Goal: Transaction & Acquisition: Purchase product/service

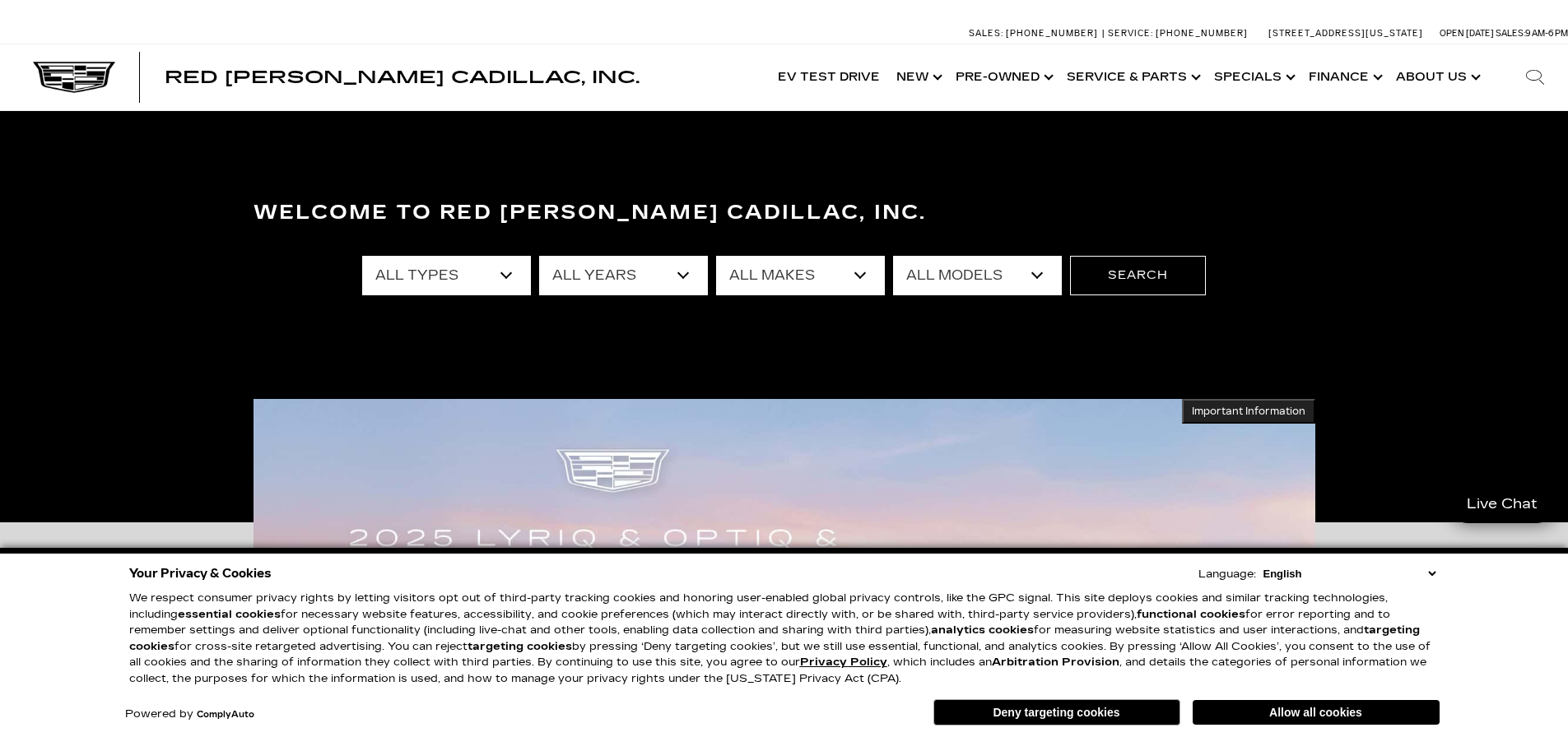
select select "Cadillac"
click at [717, 256] on select "All Makes Audi BMW Buick Cadillac Chevrolet Ford Honda Jeep Land Rover Lexus Me…" at bounding box center [801, 276] width 169 height 40
click at [949, 277] on select "All Models CT4 CT5 Escalade Escalade ESV ESCALADE IQ ESCALADE IQL LYRIQ OPTIQ S…" at bounding box center [977, 276] width 169 height 40
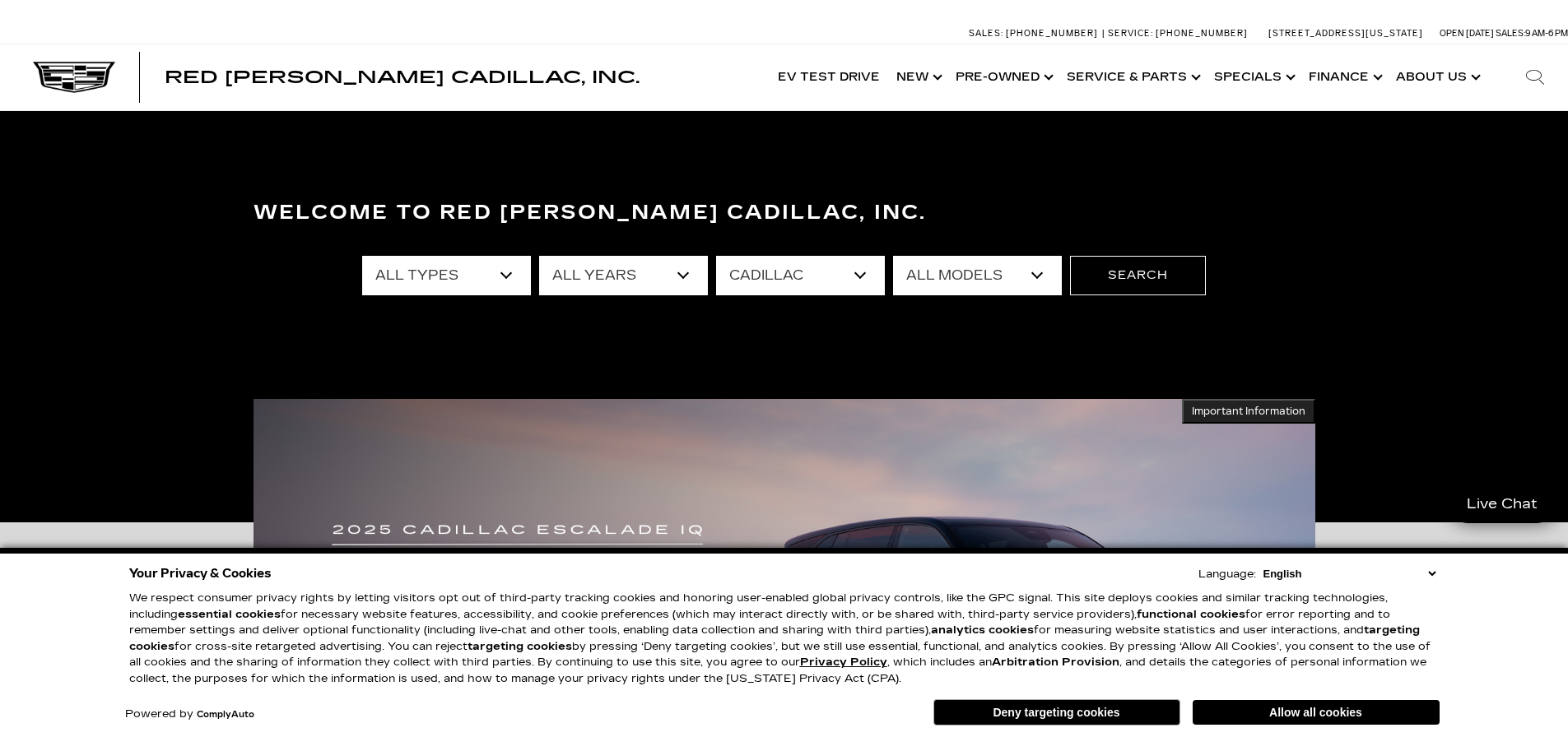
select select "Escalade"
click at [893, 256] on select "All Models CT4 CT5 Escalade Escalade ESV ESCALADE IQ ESCALADE IQL LYRIQ OPTIQ S…" at bounding box center [977, 276] width 169 height 40
click at [1121, 279] on button "Search" at bounding box center [1137, 276] width 136 height 40
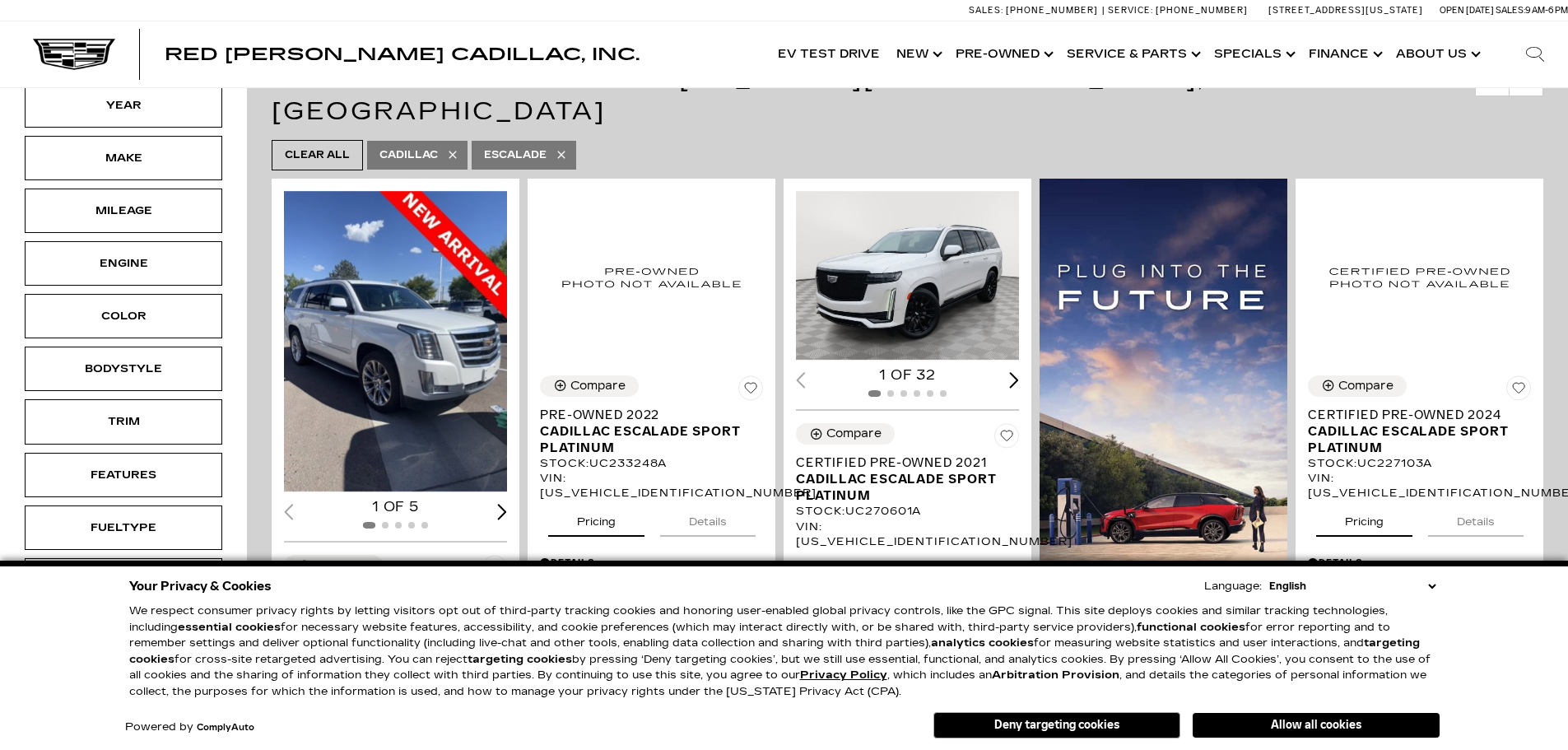
click at [1430, 590] on select "English Spanish / Español English / [GEOGRAPHIC_DATA] Korean / 한국어 Vietnamese /…" at bounding box center [1352, 586] width 174 height 16
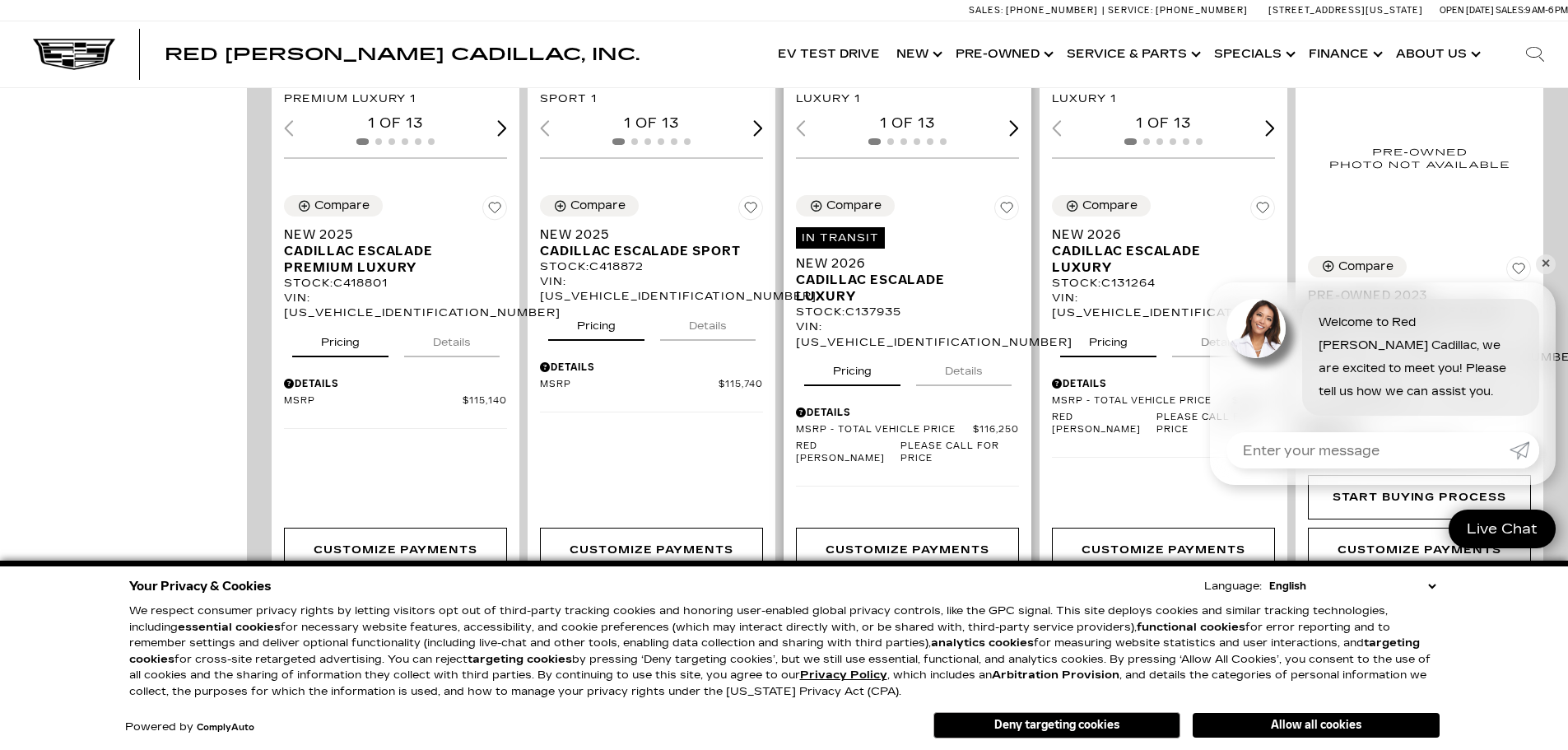
scroll to position [1153, 0]
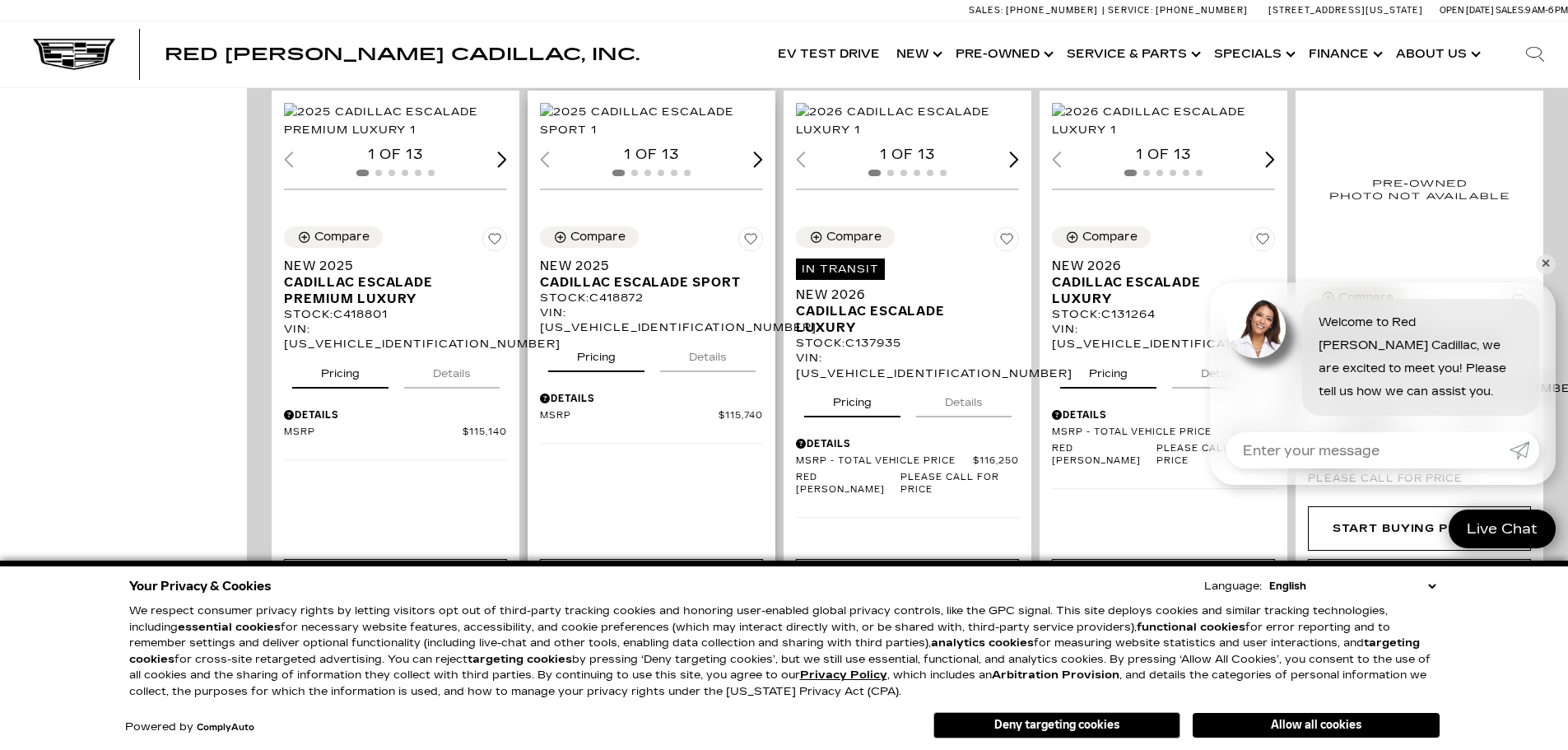
click at [690, 126] on img "1 / 2" at bounding box center [653, 121] width 226 height 36
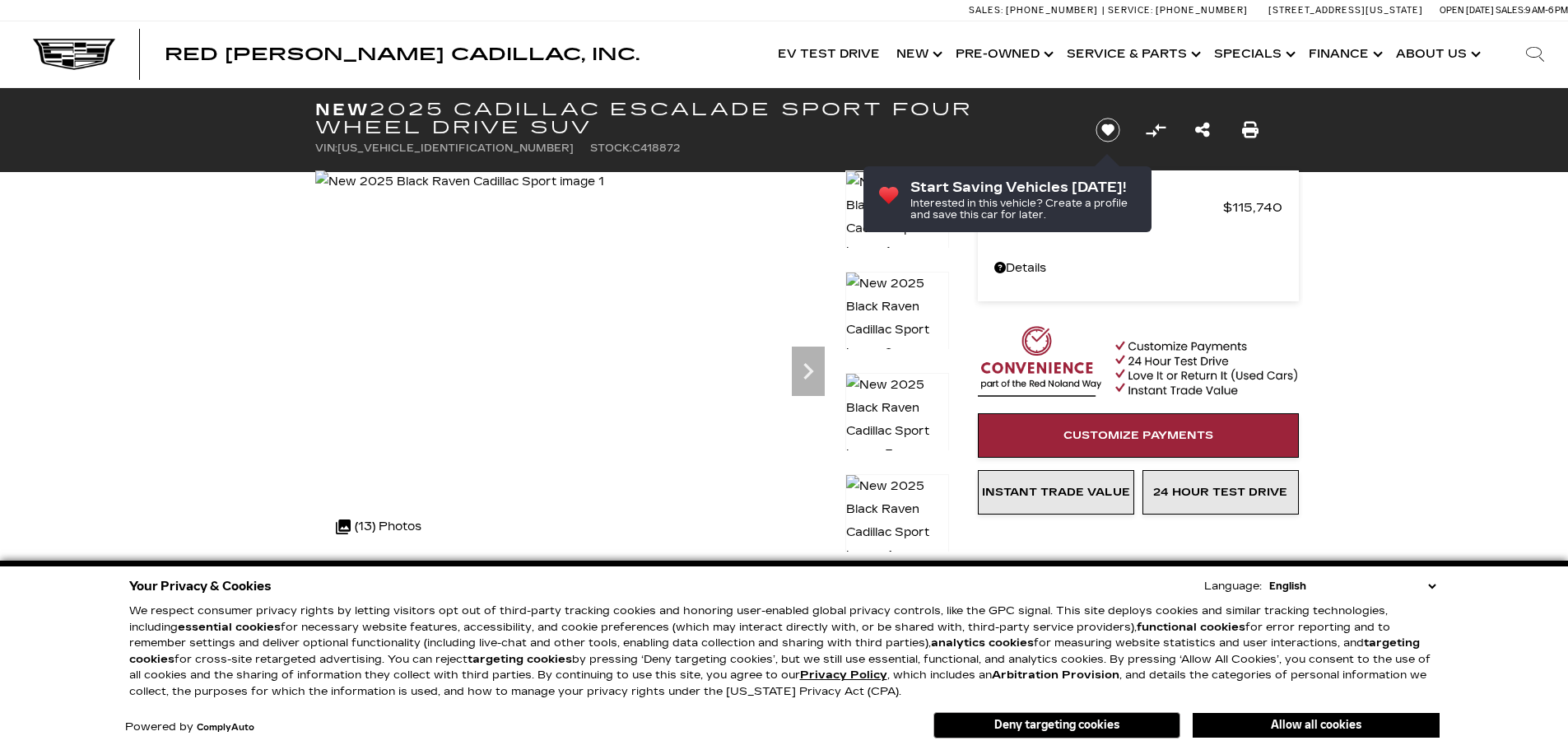
click at [1434, 585] on select "English Spanish / Español English / [GEOGRAPHIC_DATA] Korean / 한국어 Vietnamese /…" at bounding box center [1352, 586] width 174 height 16
click at [1437, 588] on select "English Spanish / Español English / [GEOGRAPHIC_DATA] Korean / 한국어 Vietnamese /…" at bounding box center [1352, 586] width 174 height 16
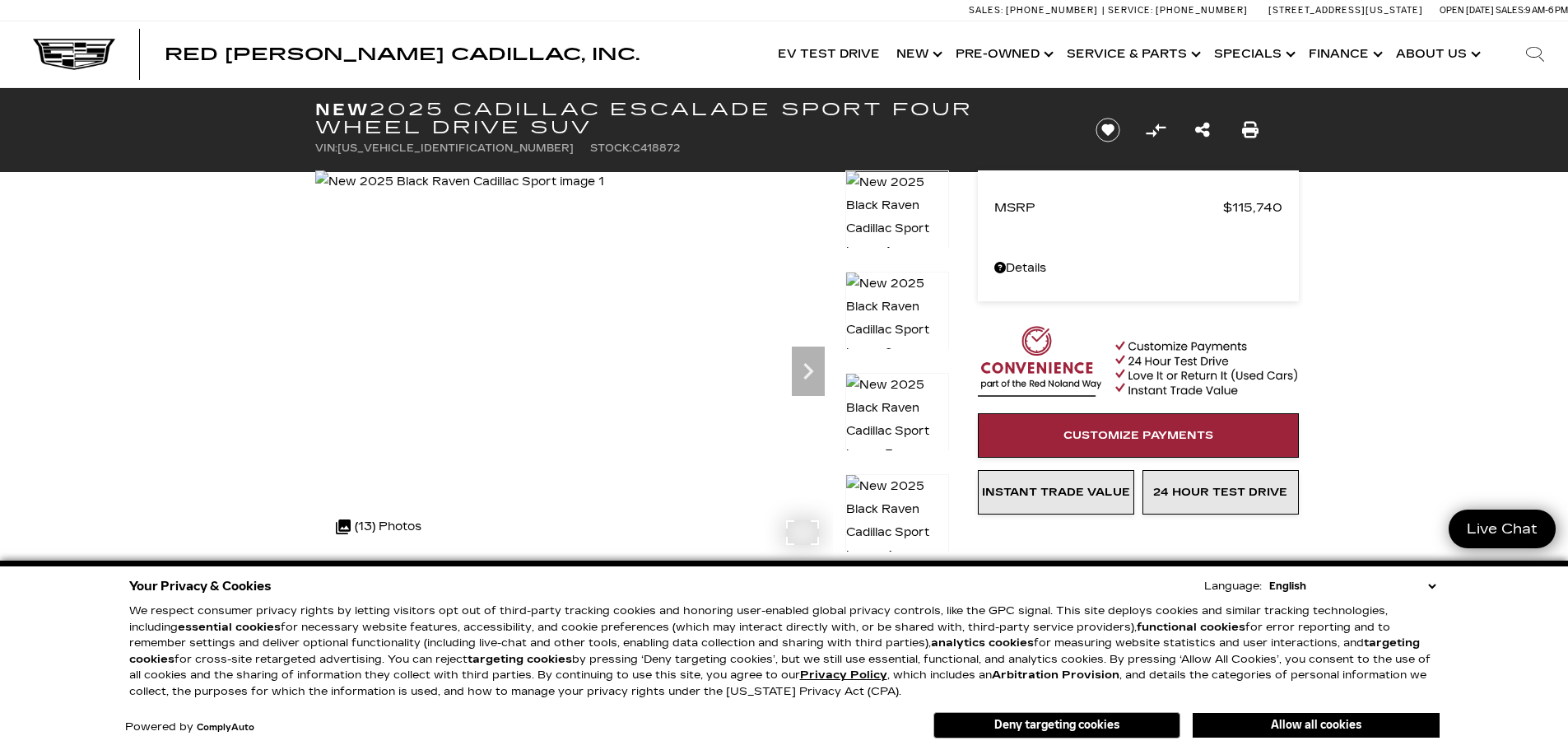
click at [604, 193] on img at bounding box center [459, 183] width 289 height 23
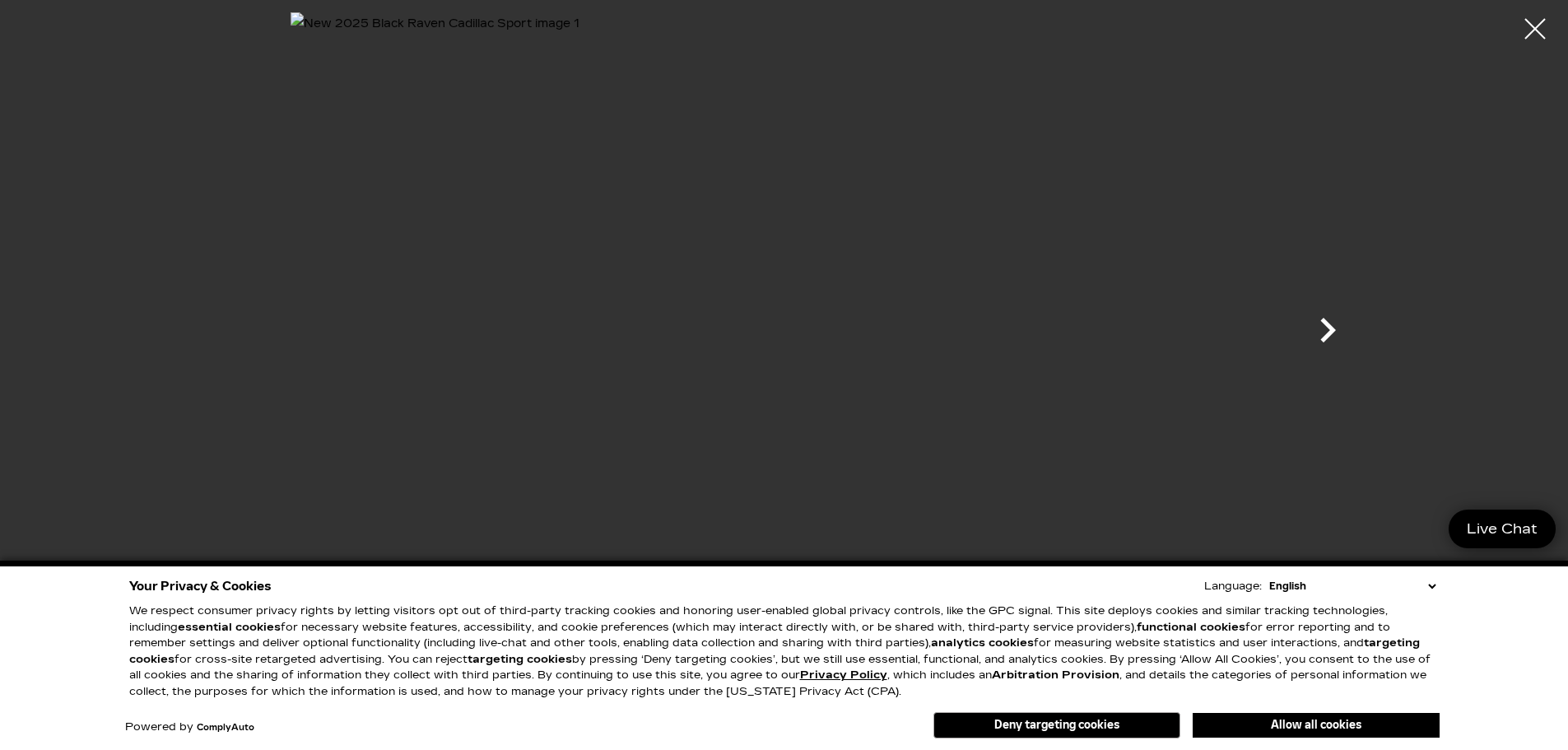
click at [1334, 334] on icon "Next" at bounding box center [1327, 330] width 49 height 49
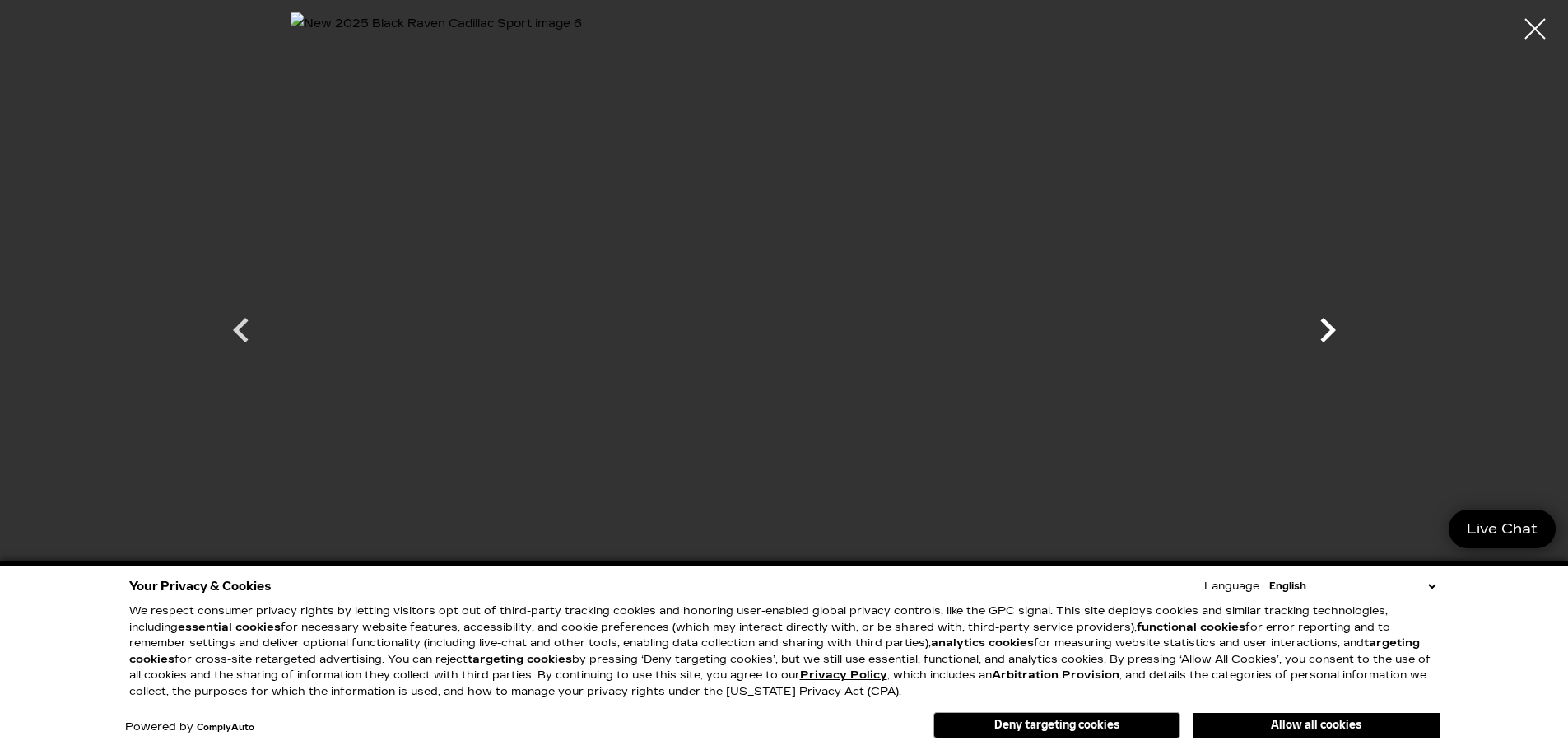
click at [1334, 334] on icon "Next" at bounding box center [1327, 330] width 49 height 49
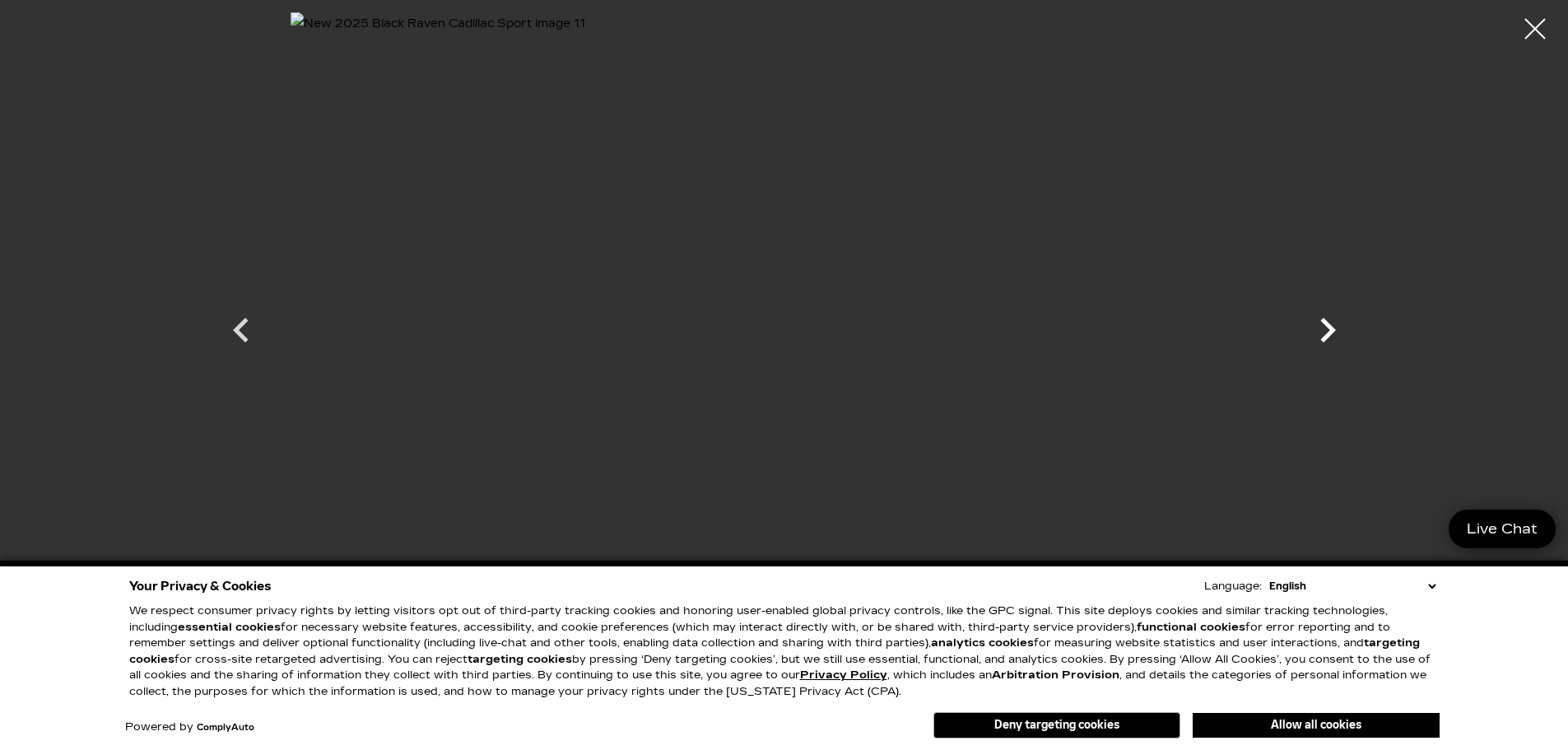
click at [1334, 334] on icon "Next" at bounding box center [1327, 330] width 49 height 49
click at [1334, 334] on div at bounding box center [785, 316] width 1153 height 606
click at [1537, 24] on div at bounding box center [1536, 29] width 44 height 44
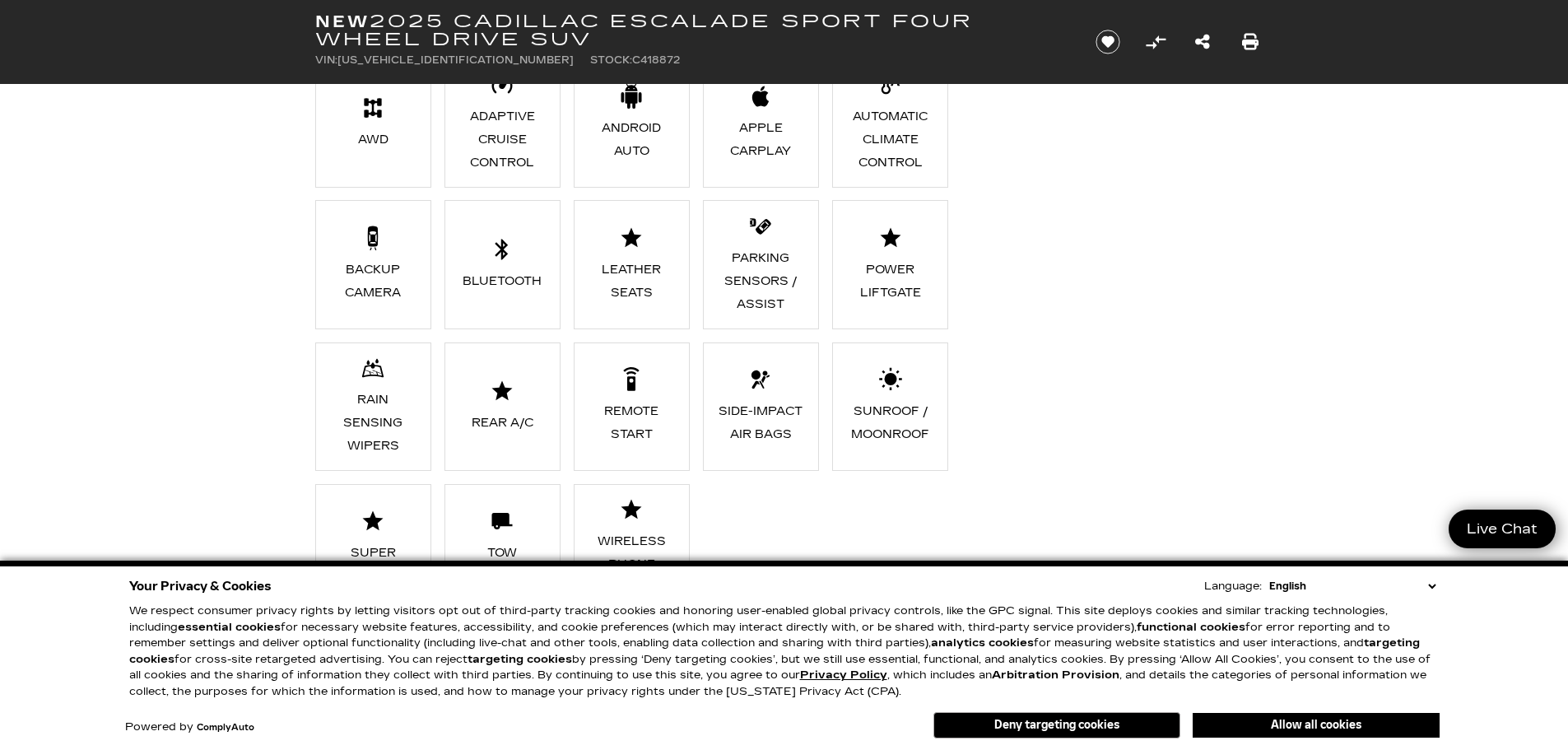
scroll to position [1317, 0]
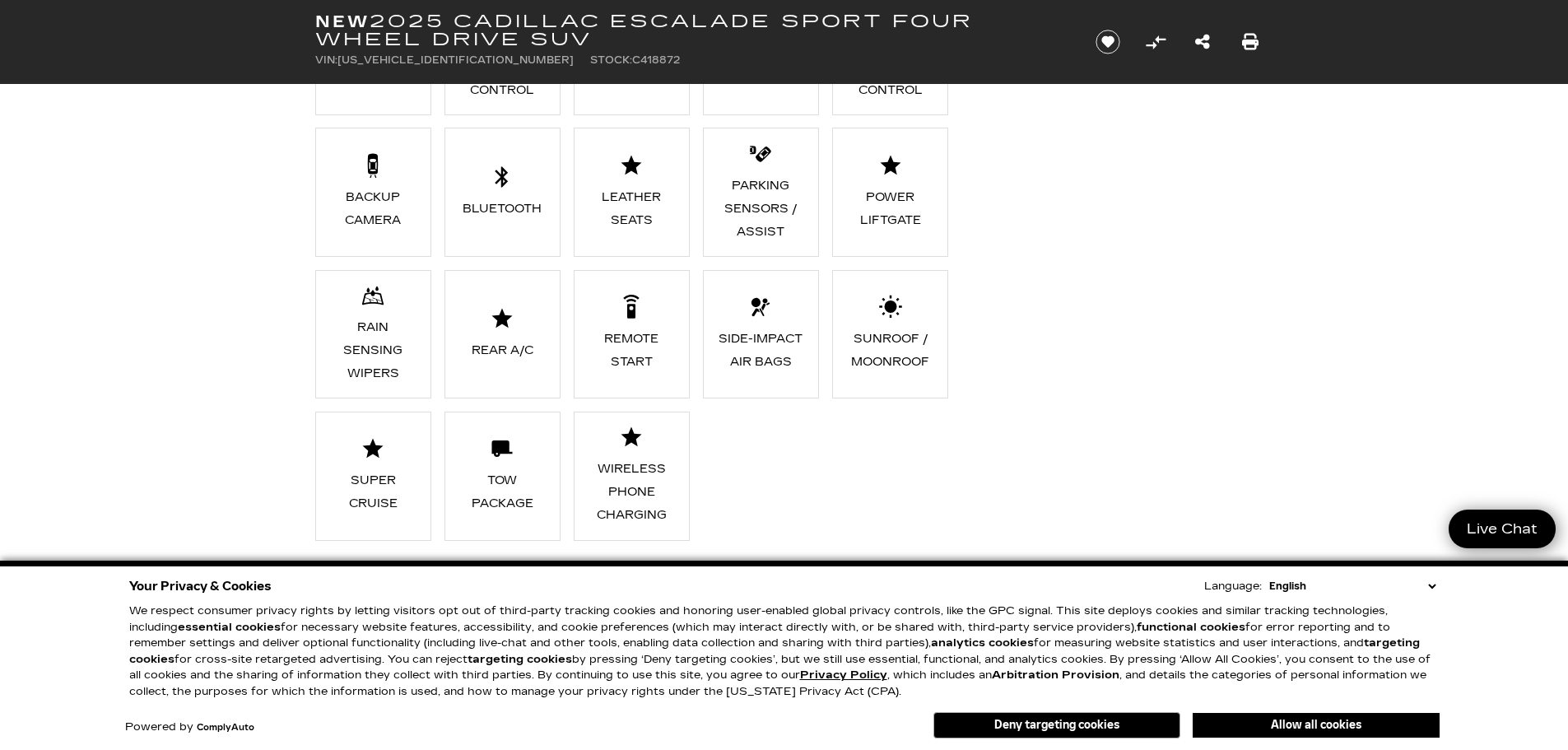
click at [372, 472] on div "Super Cruise" at bounding box center [373, 492] width 90 height 46
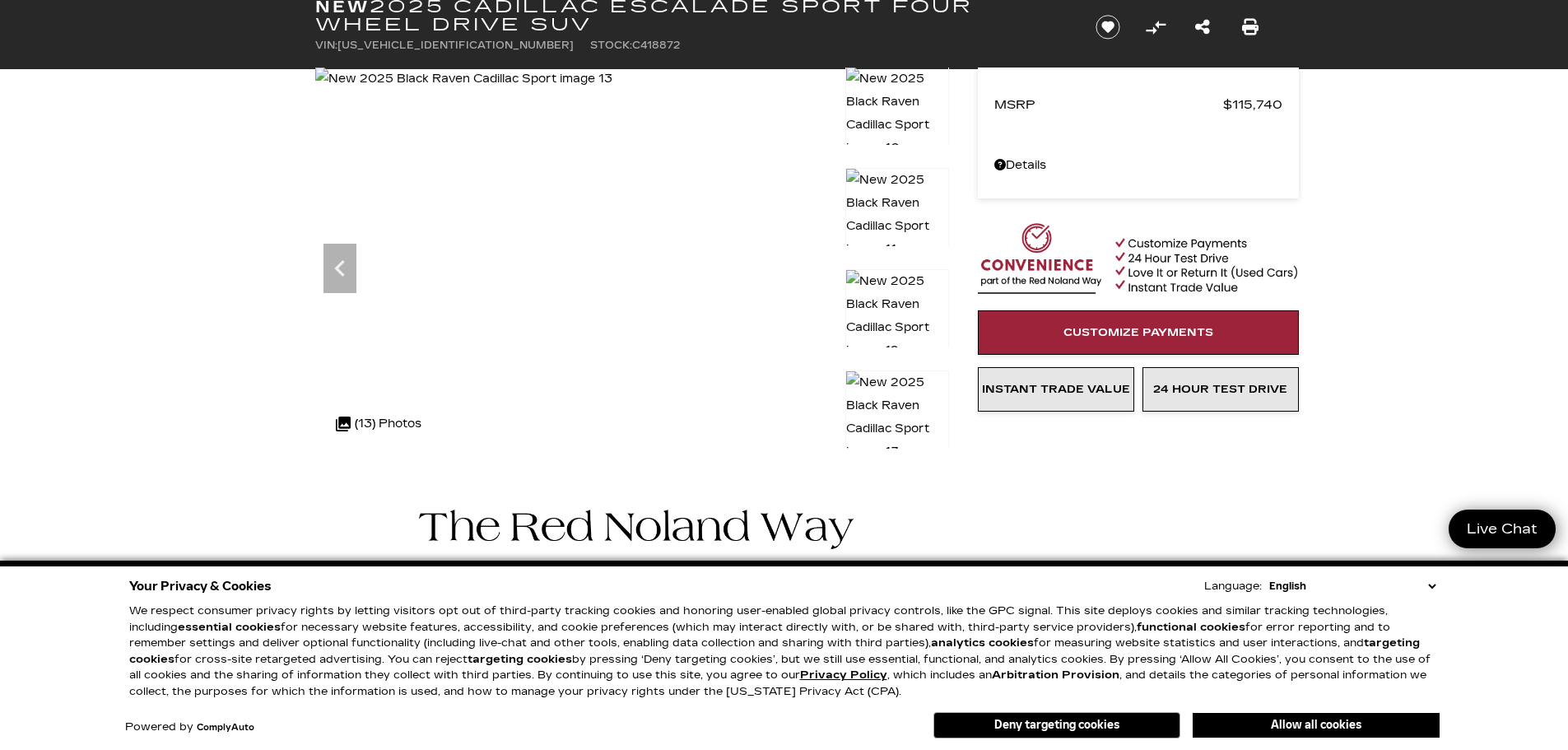
scroll to position [0, 0]
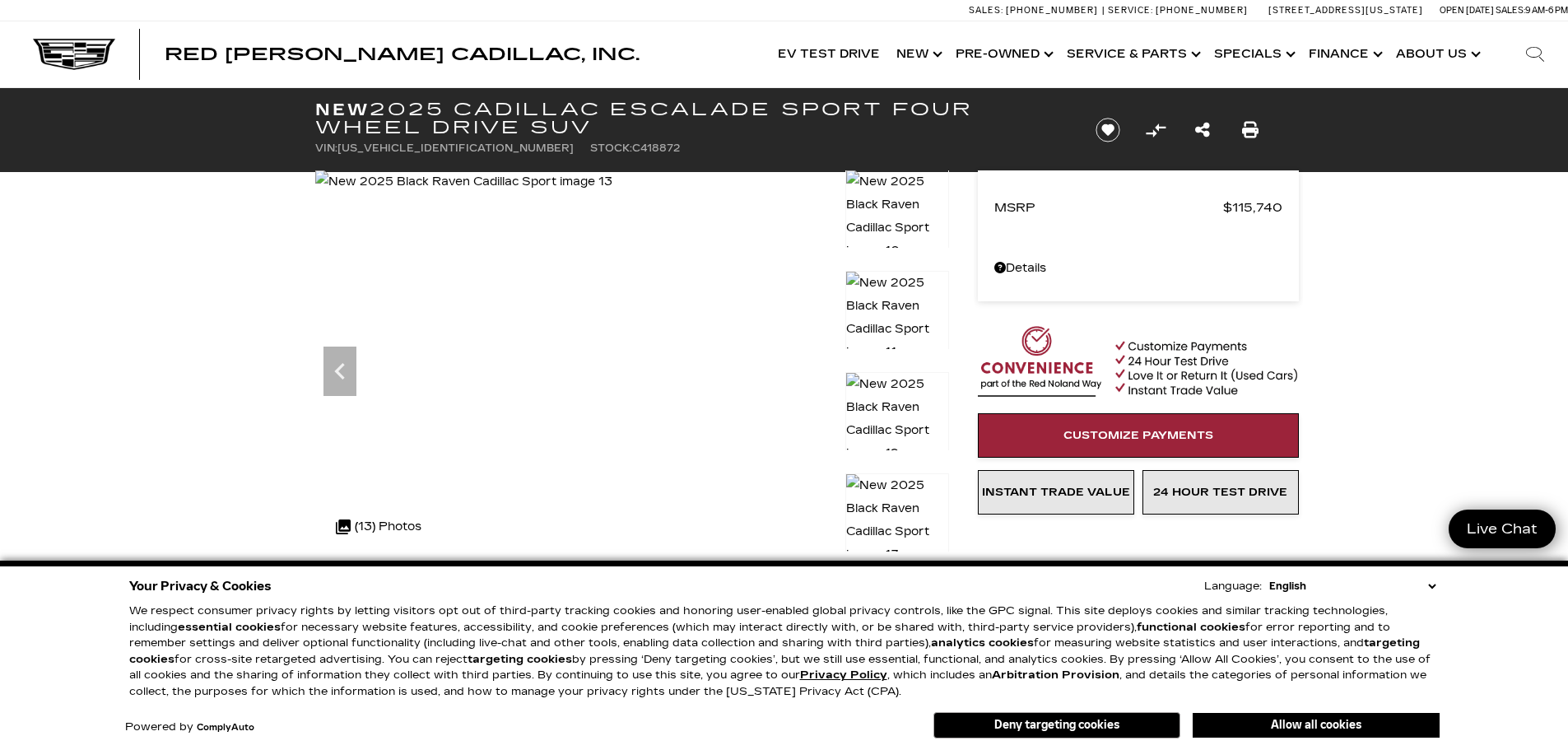
click at [920, 235] on div at bounding box center [896, 209] width 103 height 77
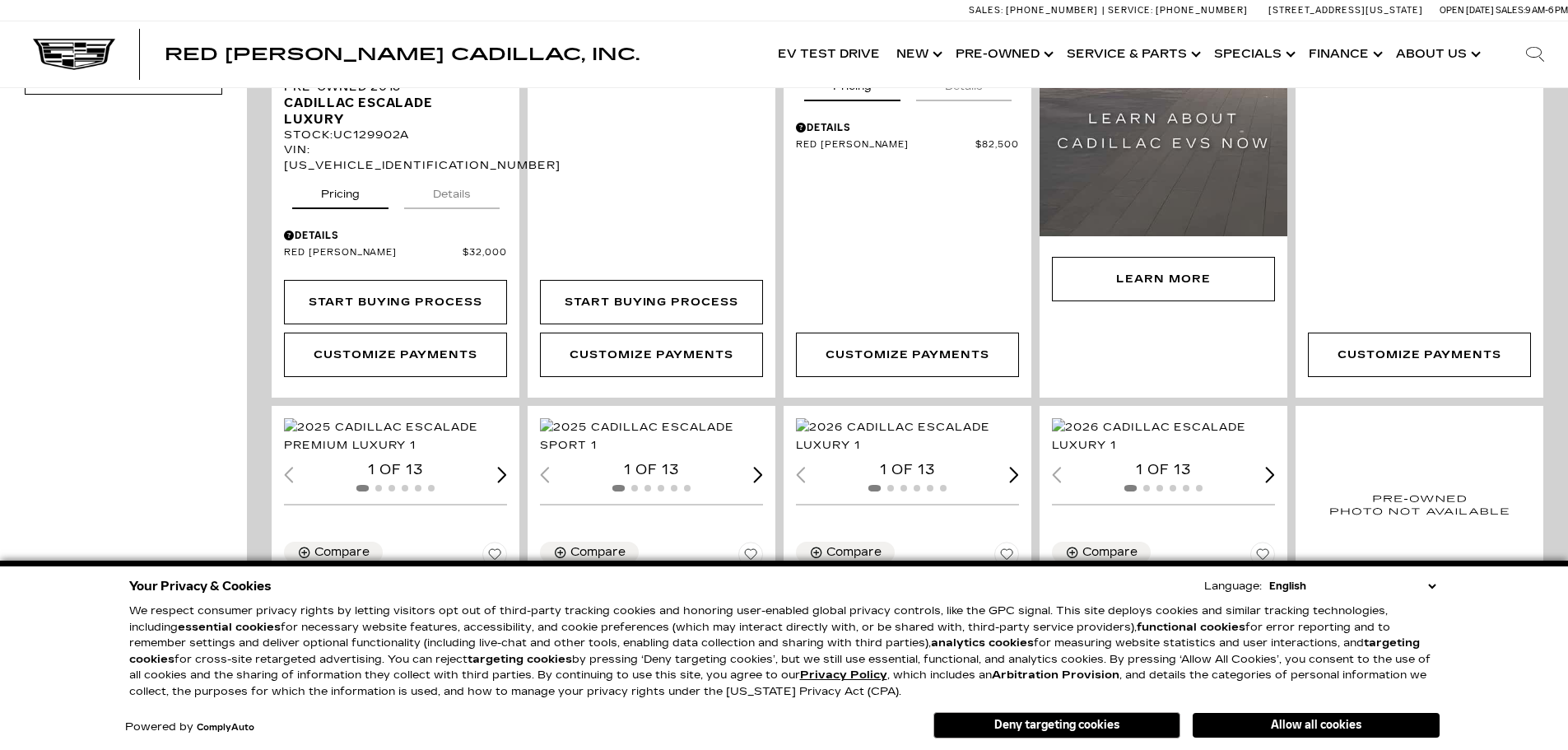
scroll to position [1070, 0]
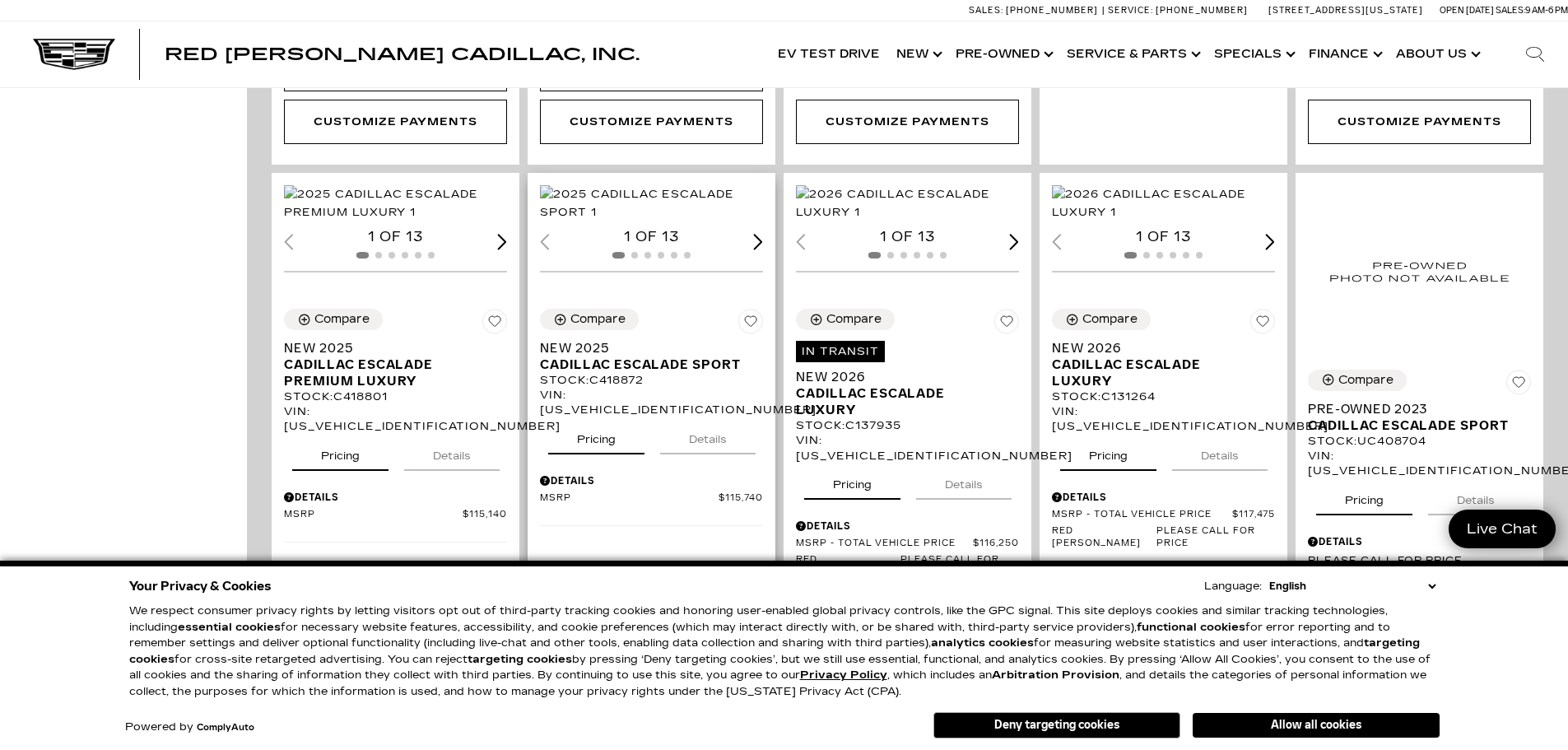
click at [710, 429] on button "Details" at bounding box center [708, 436] width 95 height 36
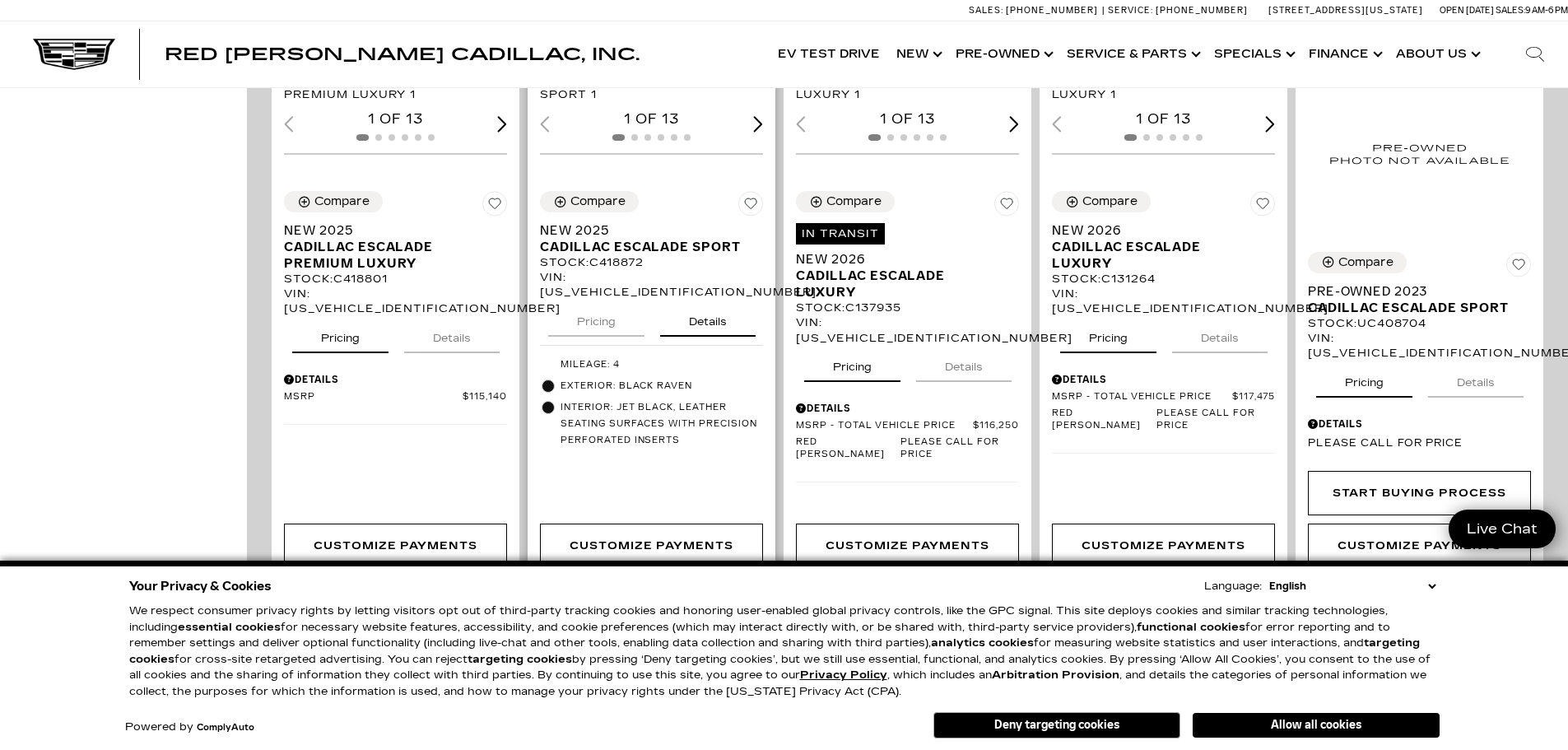
scroll to position [1235, 0]
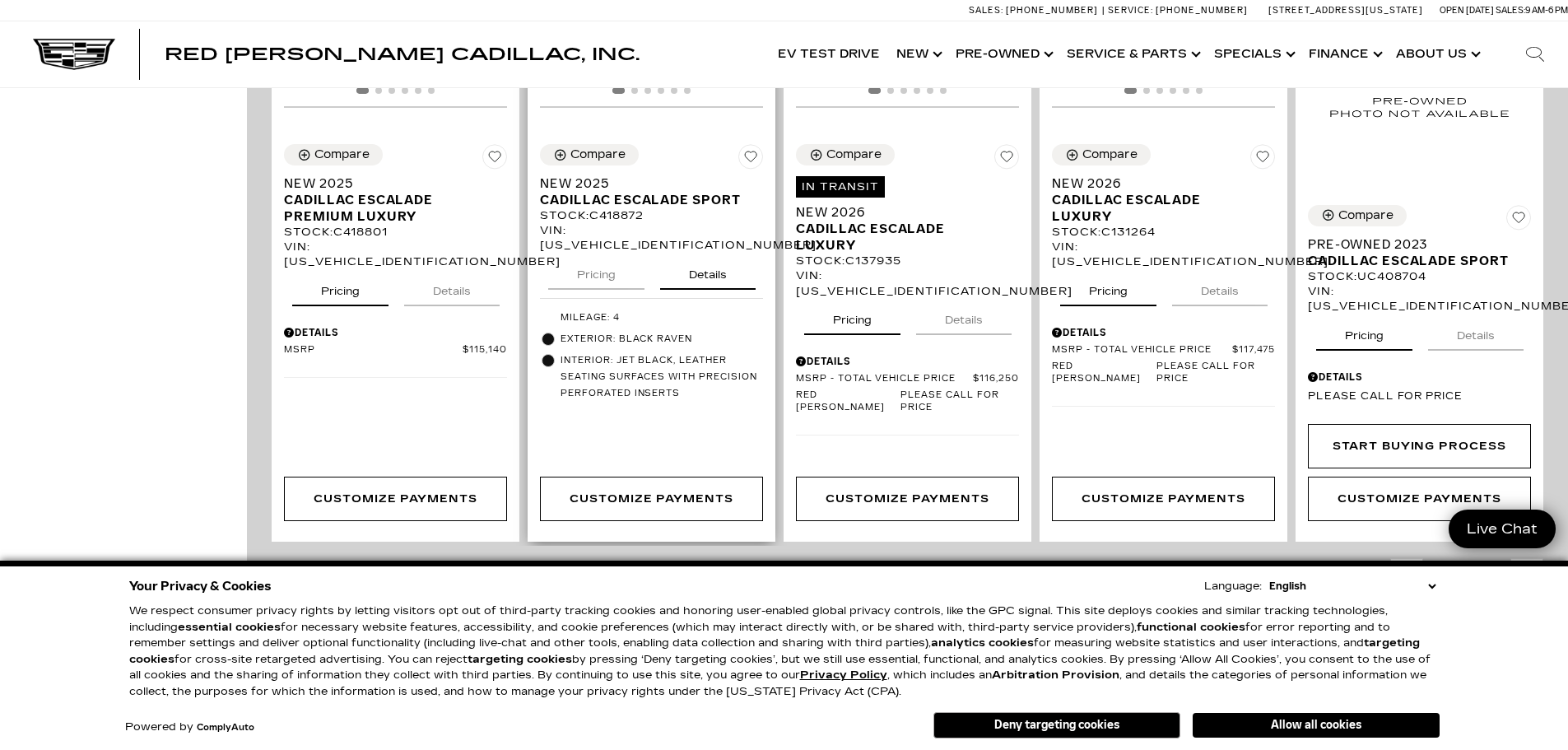
click at [606, 267] on button "Pricing" at bounding box center [596, 272] width 96 height 36
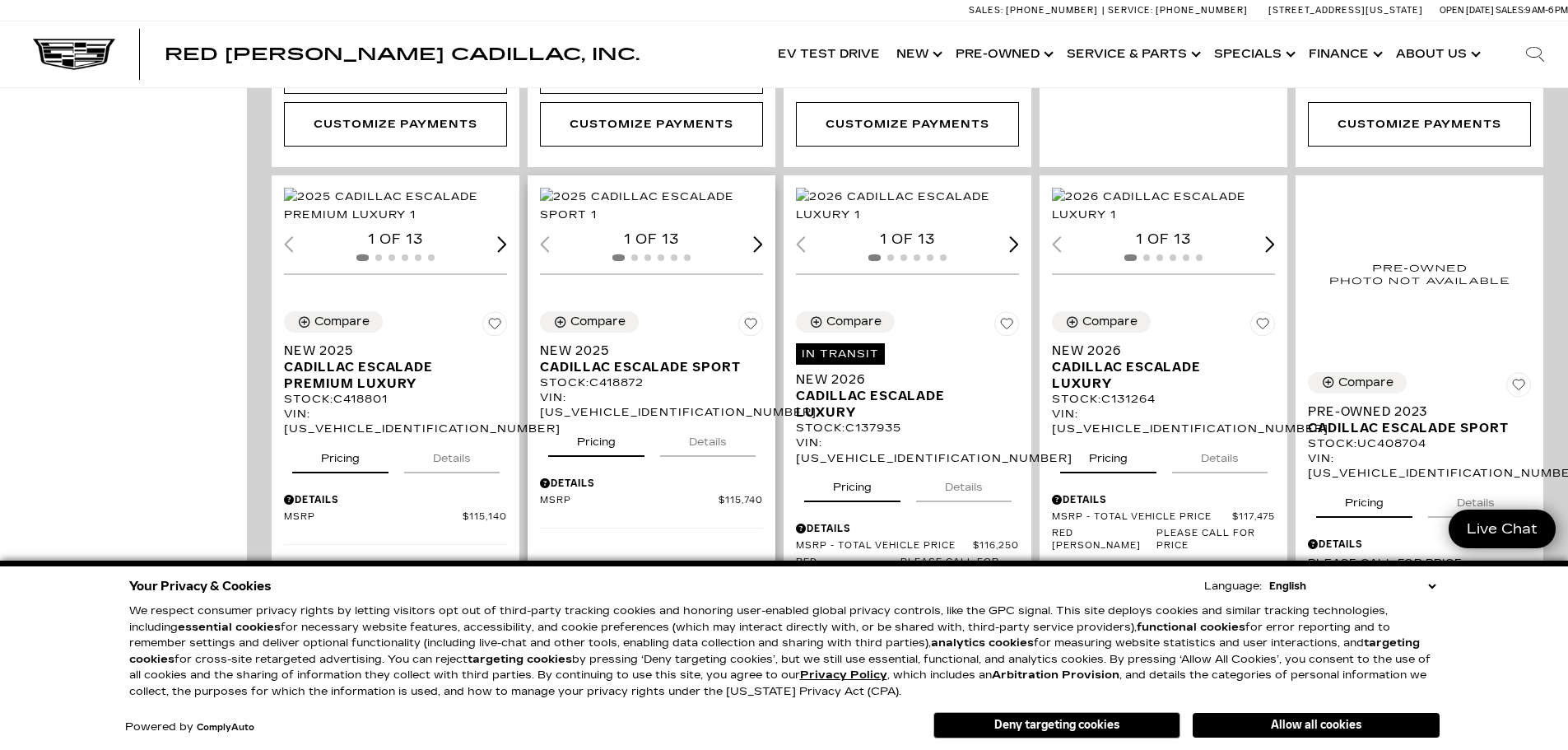
scroll to position [906, 0]
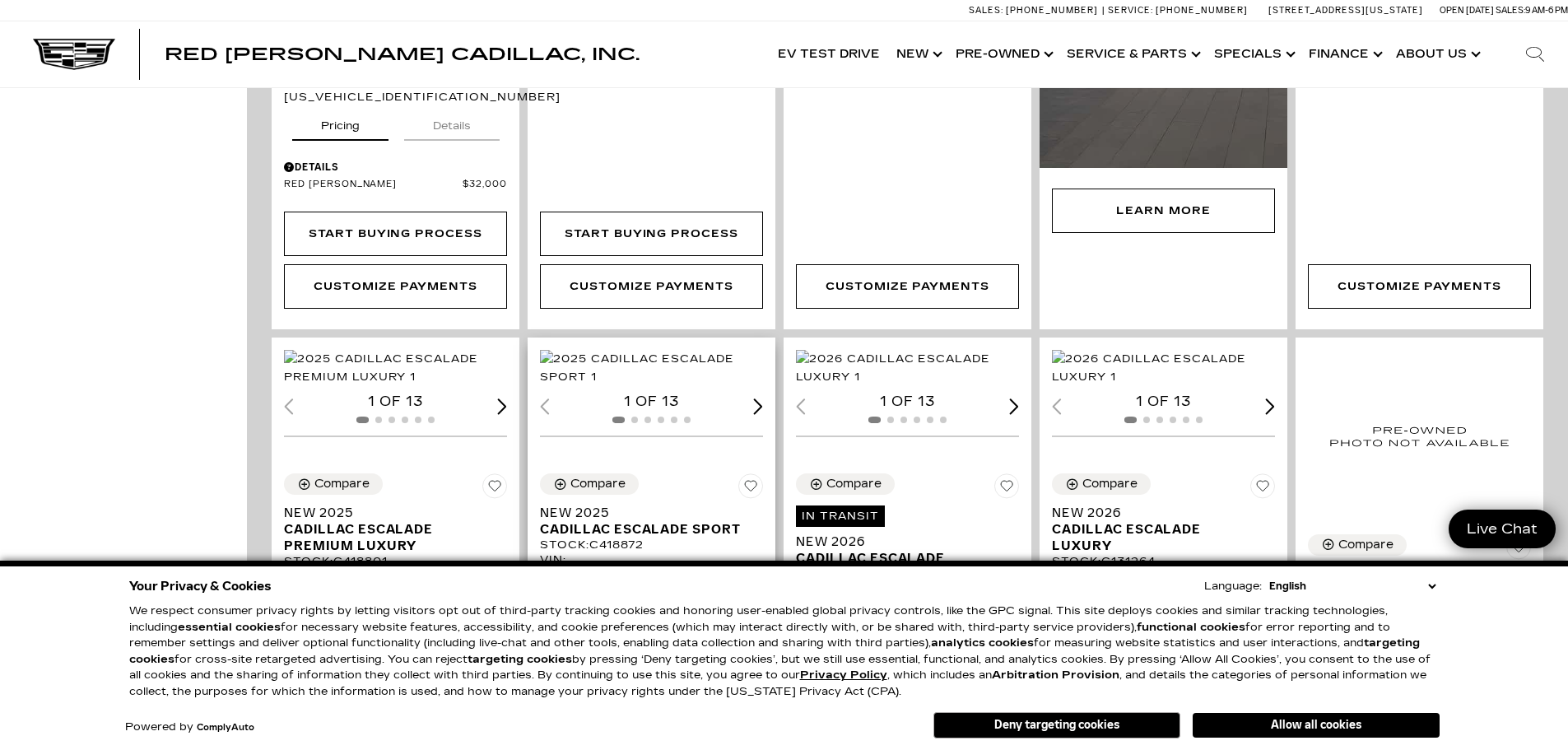
click at [664, 350] on img "1 / 2" at bounding box center [653, 368] width 226 height 36
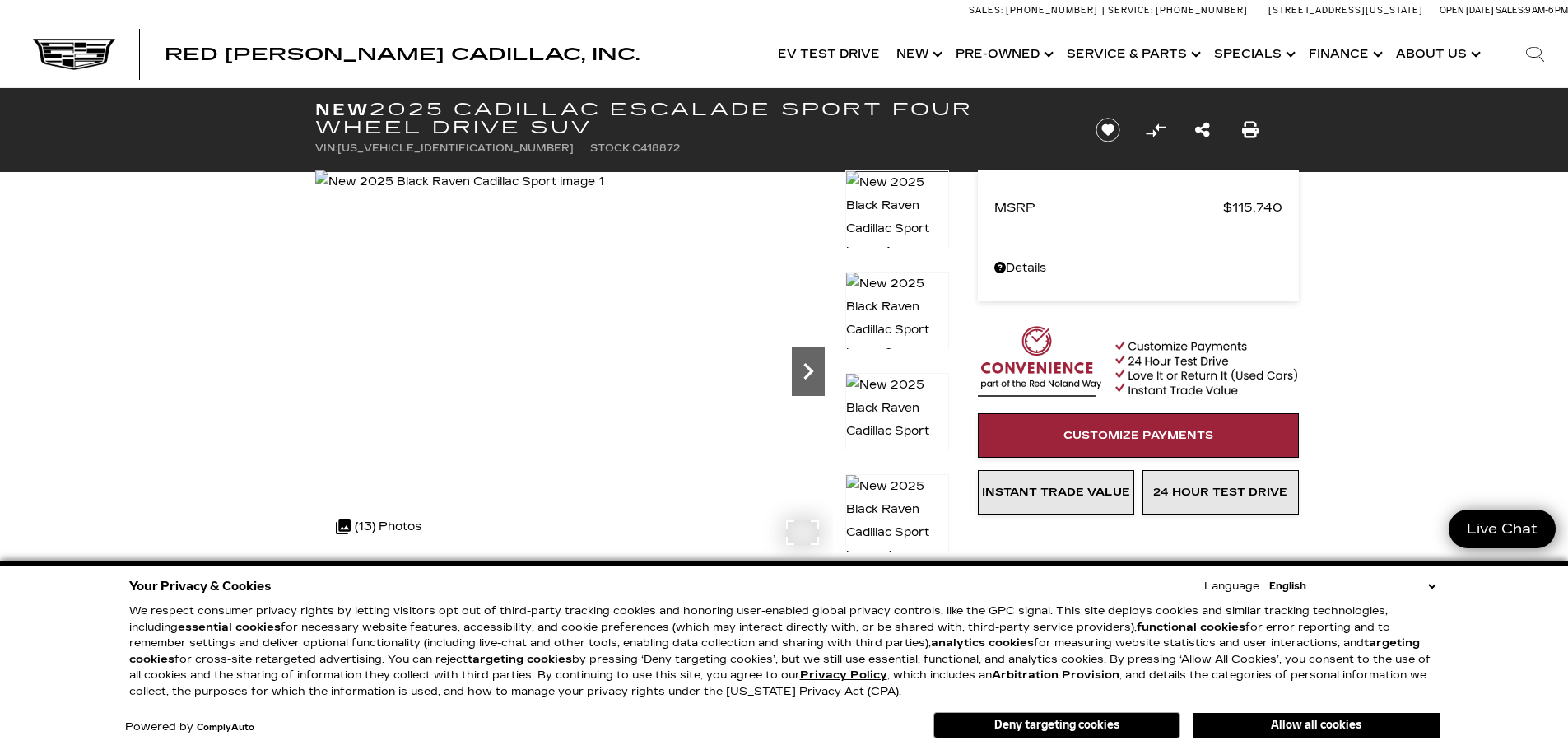
click at [804, 367] on icon "Next" at bounding box center [808, 371] width 33 height 33
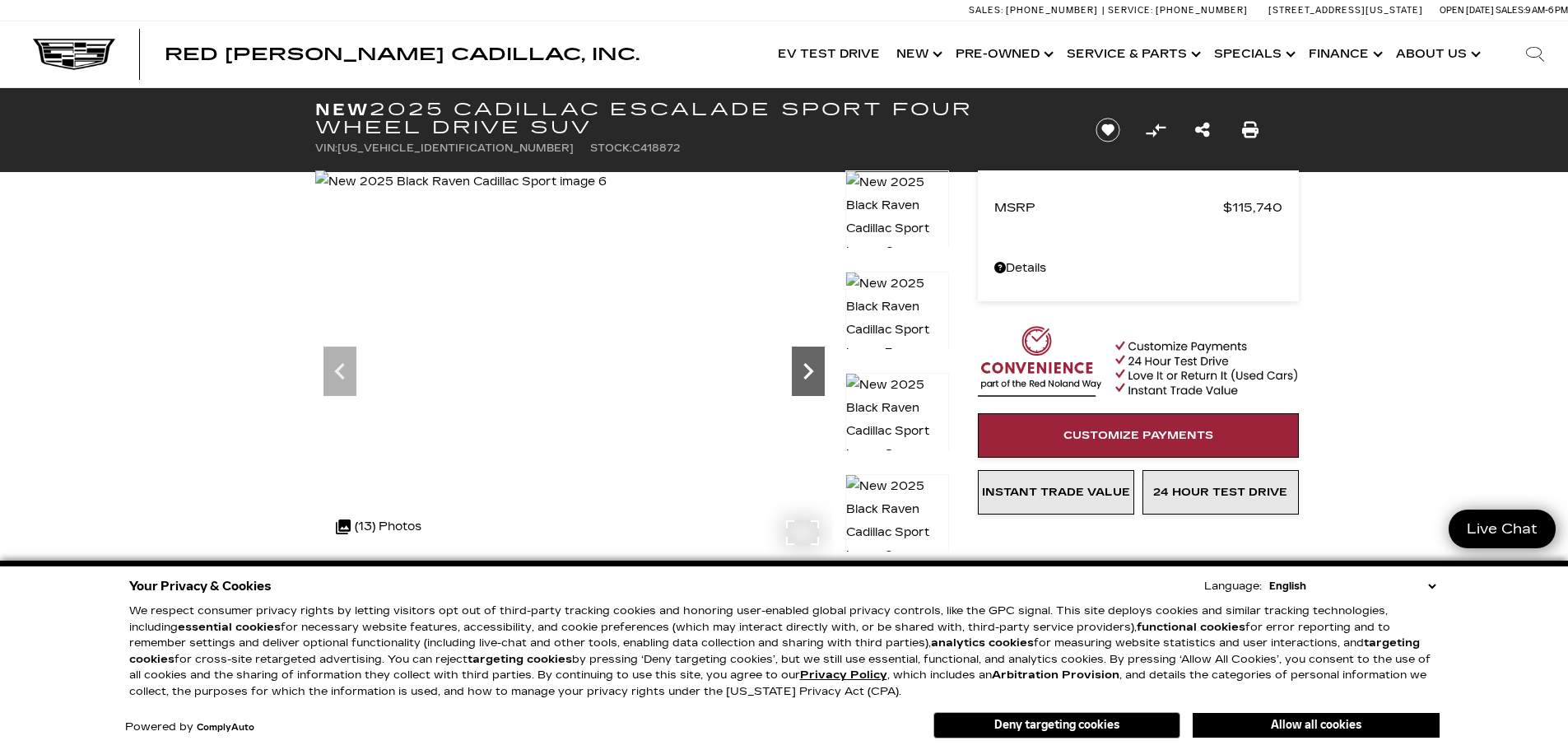
click at [804, 367] on icon "Next" at bounding box center [808, 371] width 33 height 33
click at [613, 193] on img at bounding box center [464, 183] width 298 height 23
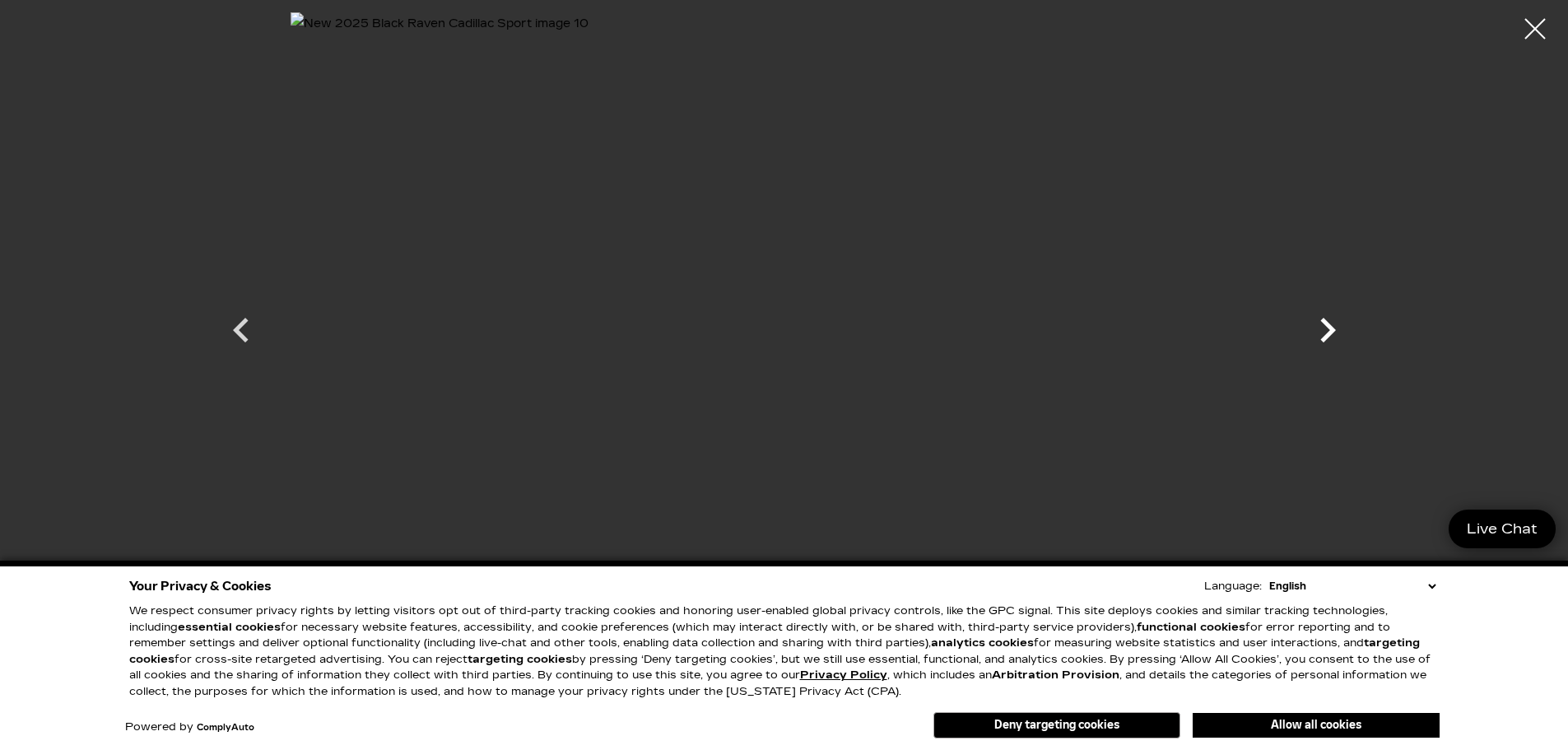
click at [1330, 327] on icon "Next" at bounding box center [1328, 329] width 15 height 24
click at [1536, 24] on div at bounding box center [1536, 29] width 44 height 44
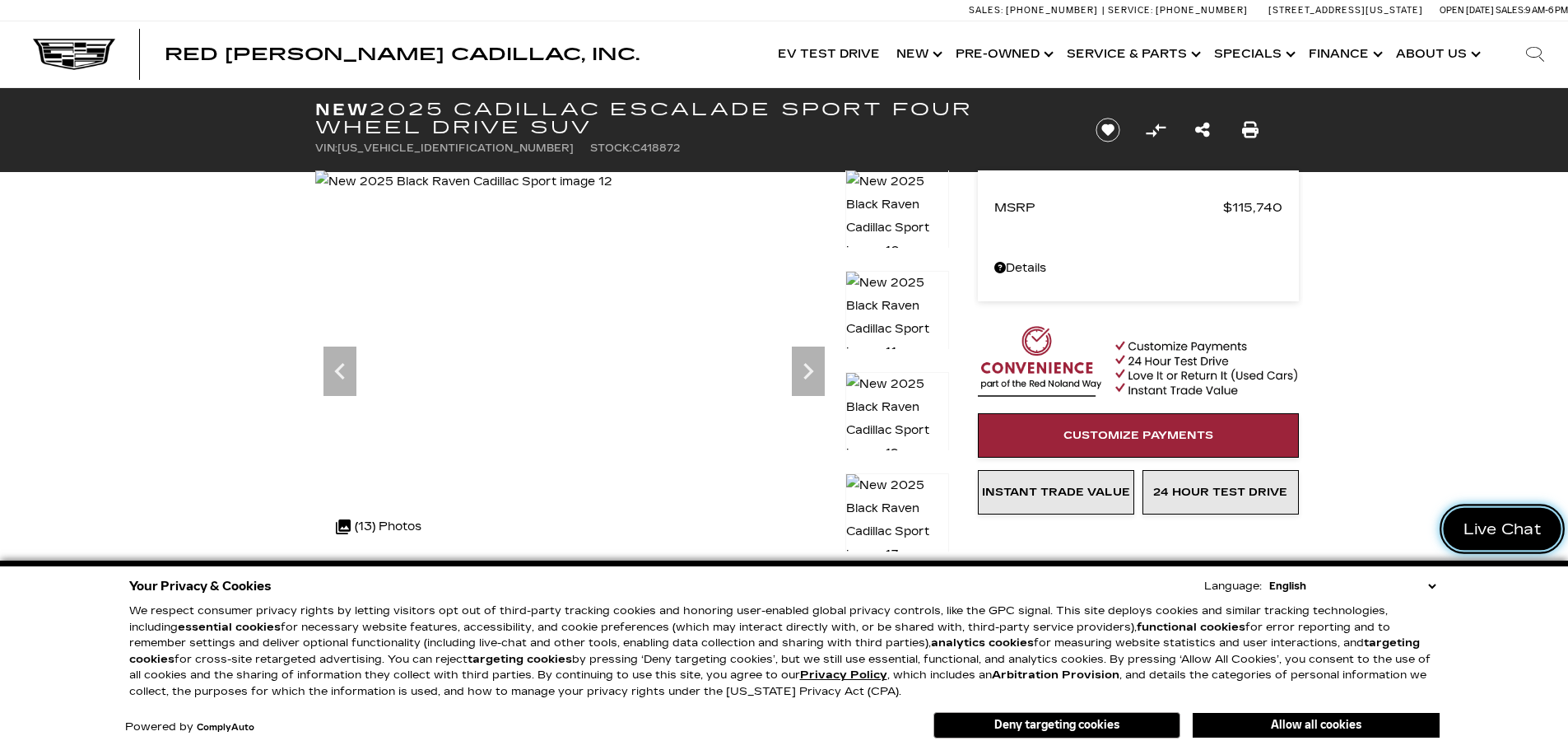
click at [1502, 532] on span "Live Chat" at bounding box center [1502, 529] width 96 height 21
drag, startPoint x: 573, startPoint y: 145, endPoint x: 474, endPoint y: 152, distance: 99.2
click at [474, 152] on ul "VIN: 1GYS9FRL9SR418872 Stock: C418872" at bounding box center [692, 148] width 753 height 23
copy li "Stock: C418872"
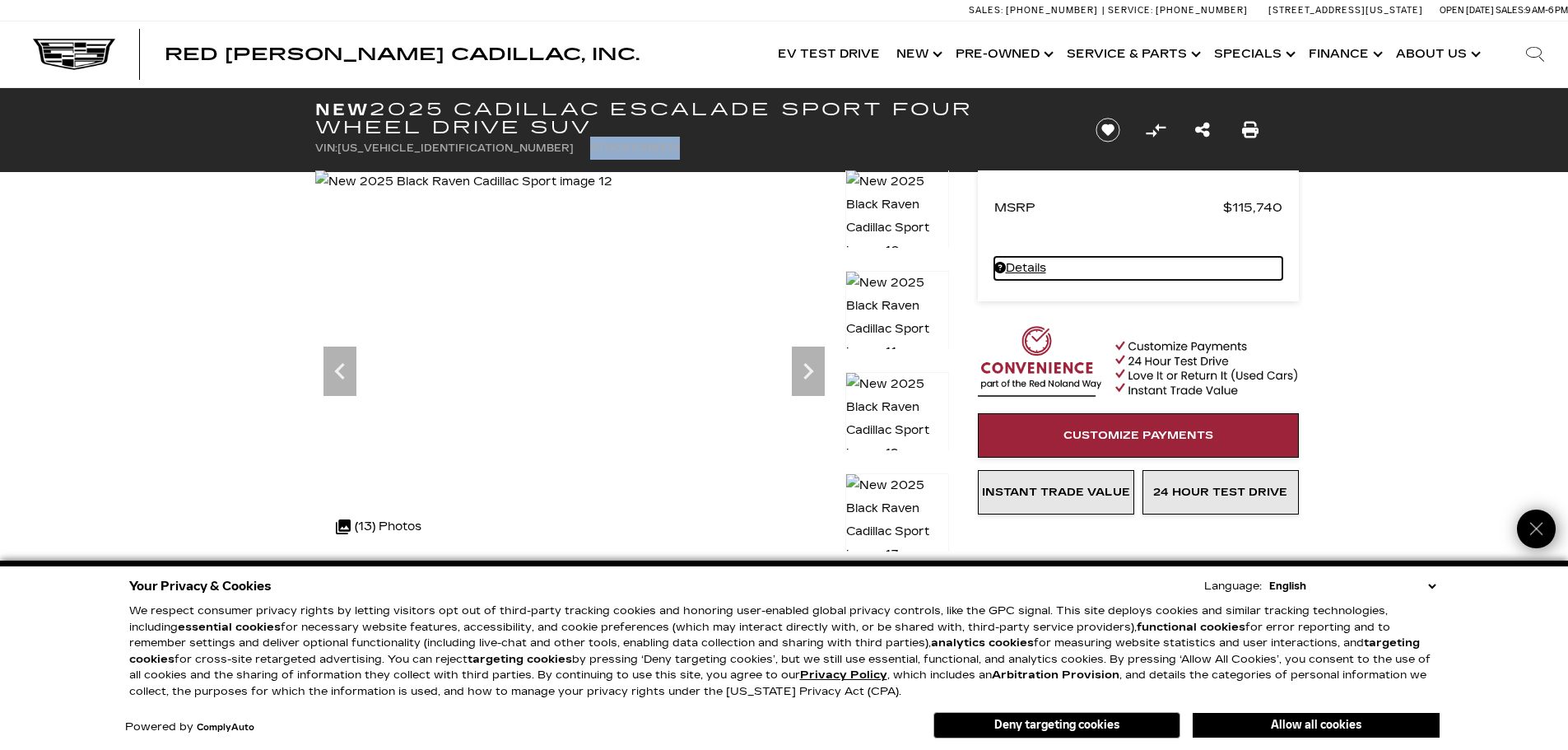
click at [1014, 273] on link "Details - about pricing for: New 2025 Cadillac Escalade Sport Four Wheel Drive …" at bounding box center [1138, 269] width 288 height 23
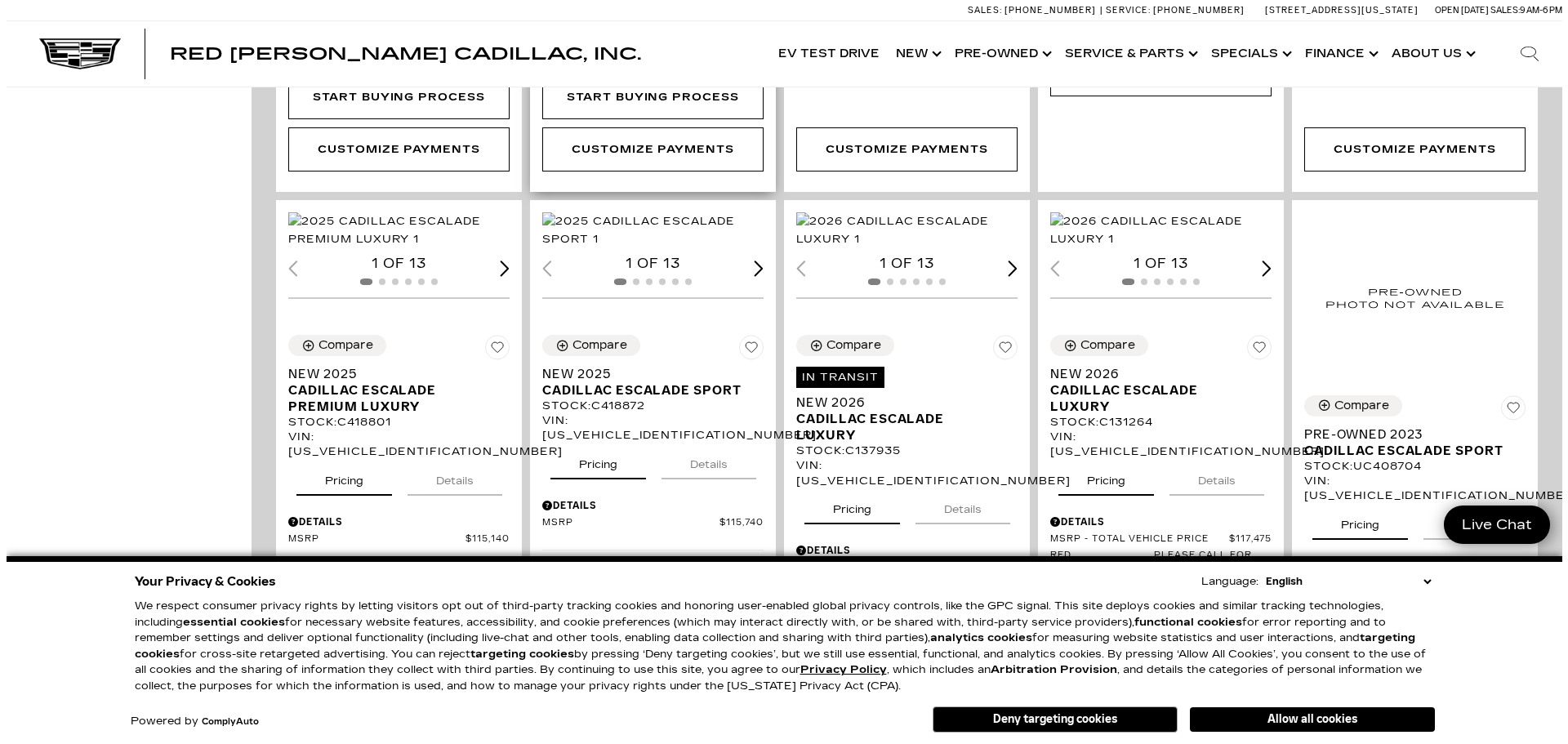
scroll to position [1062, 0]
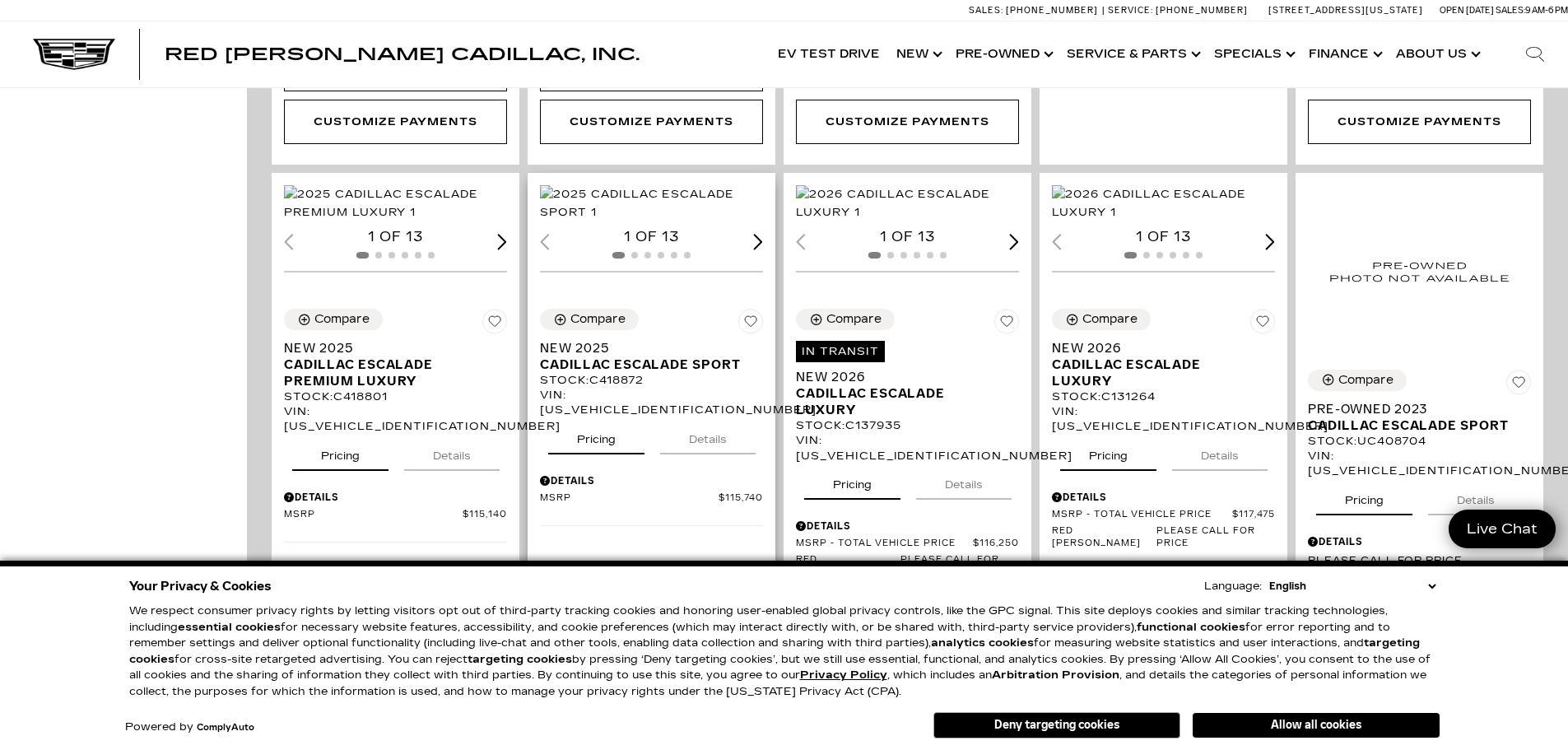
click at [579, 474] on div "Details" at bounding box center [652, 481] width 223 height 14
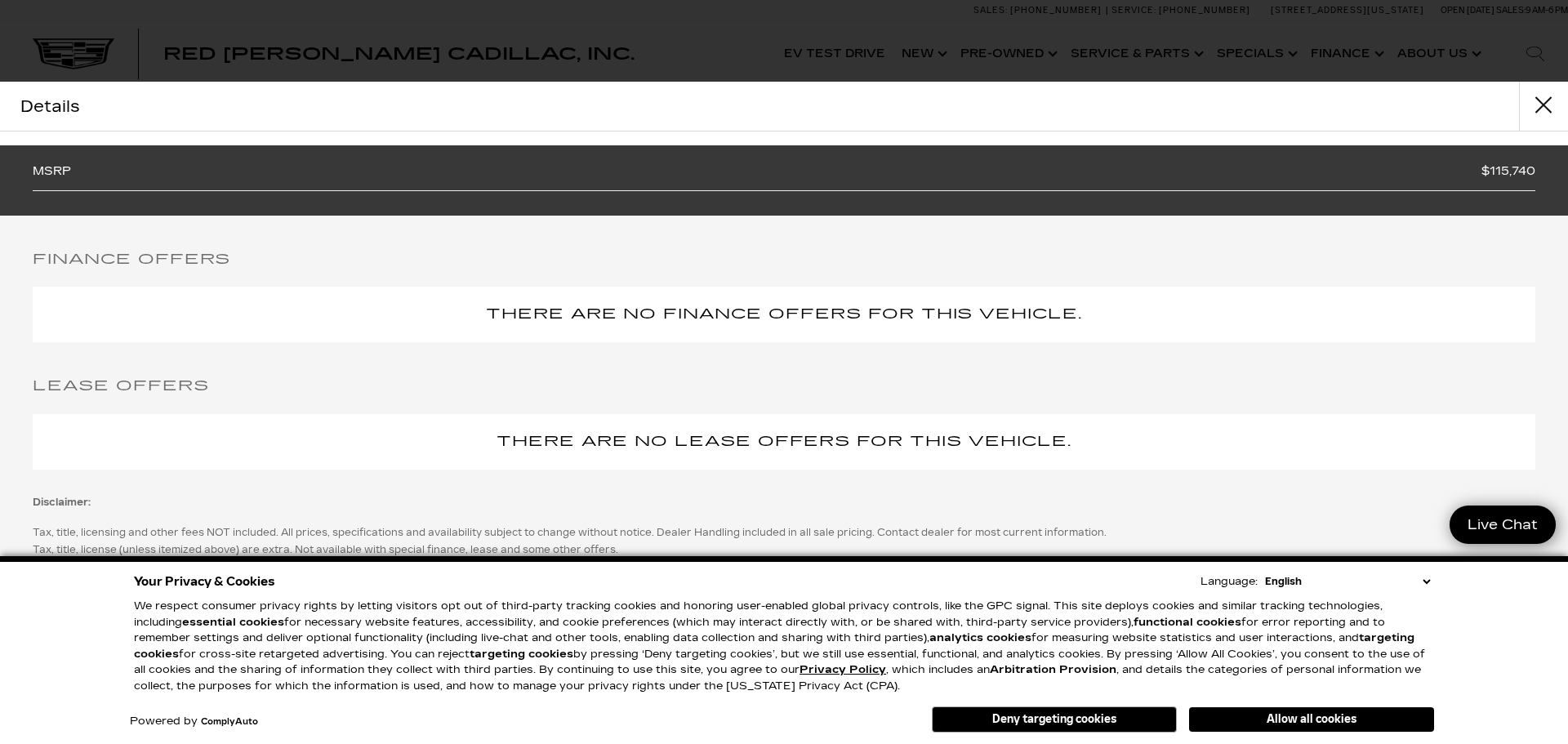
scroll to position [0, 0]
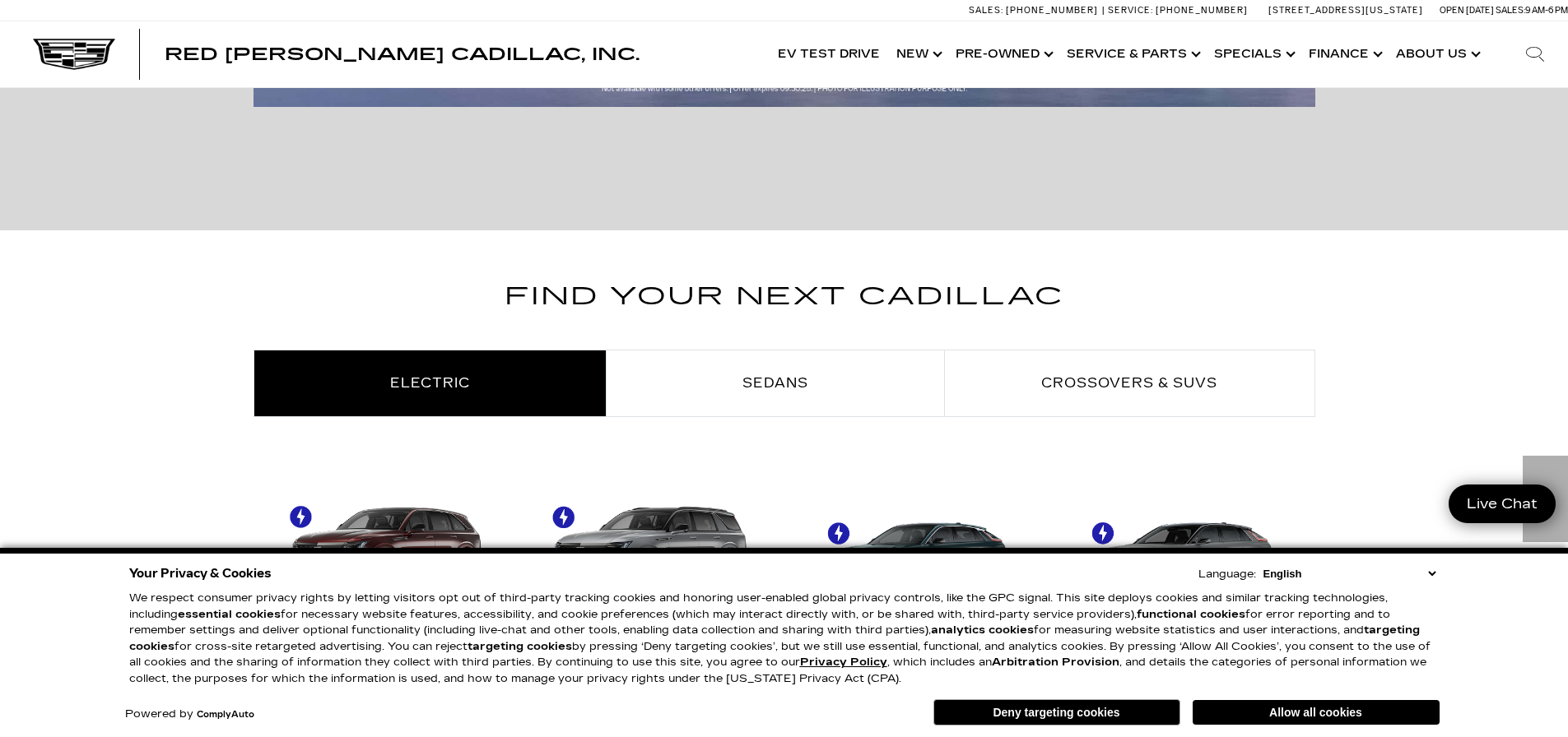
scroll to position [1152, 0]
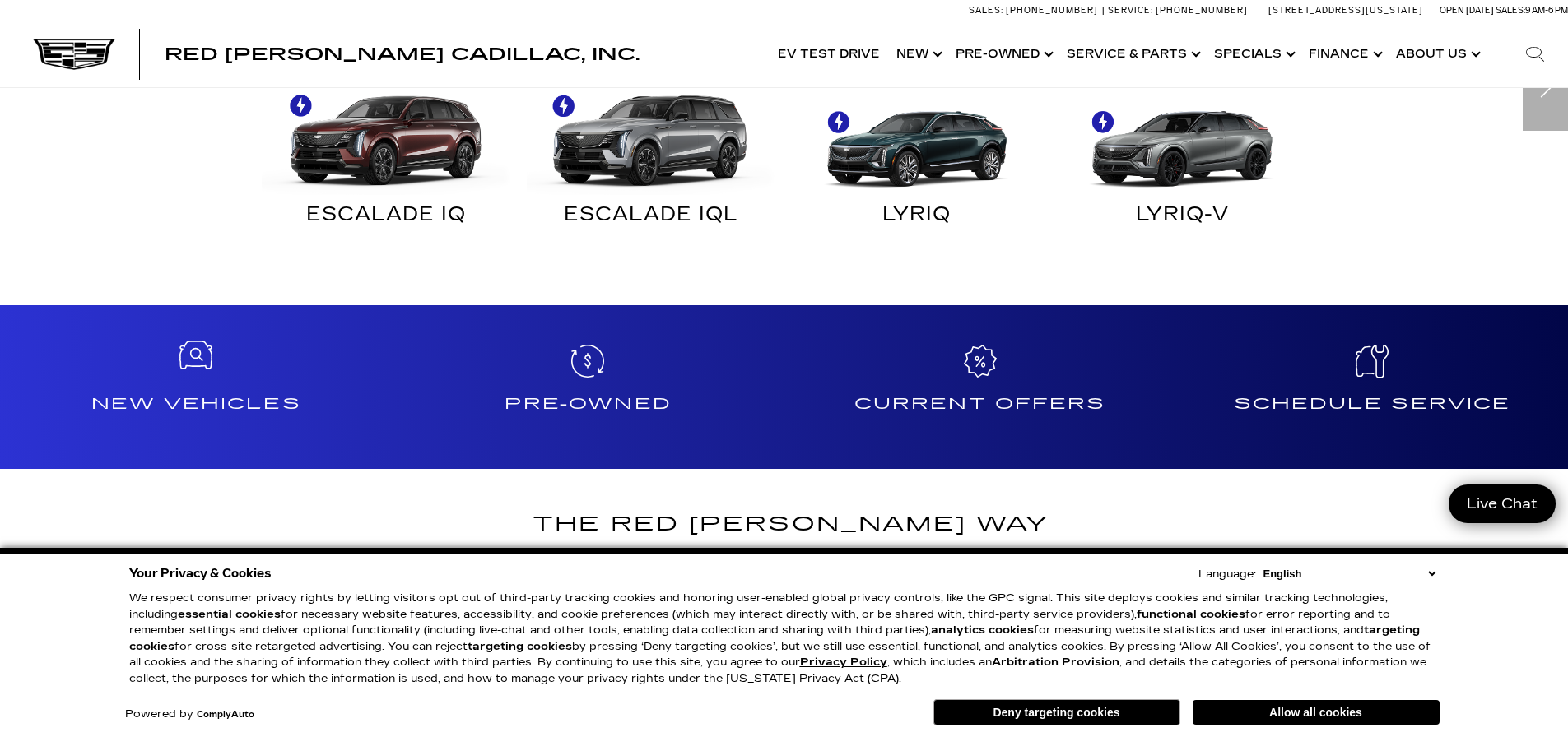
click at [250, 391] on h4 "New Vehicles" at bounding box center [195, 404] width 379 height 26
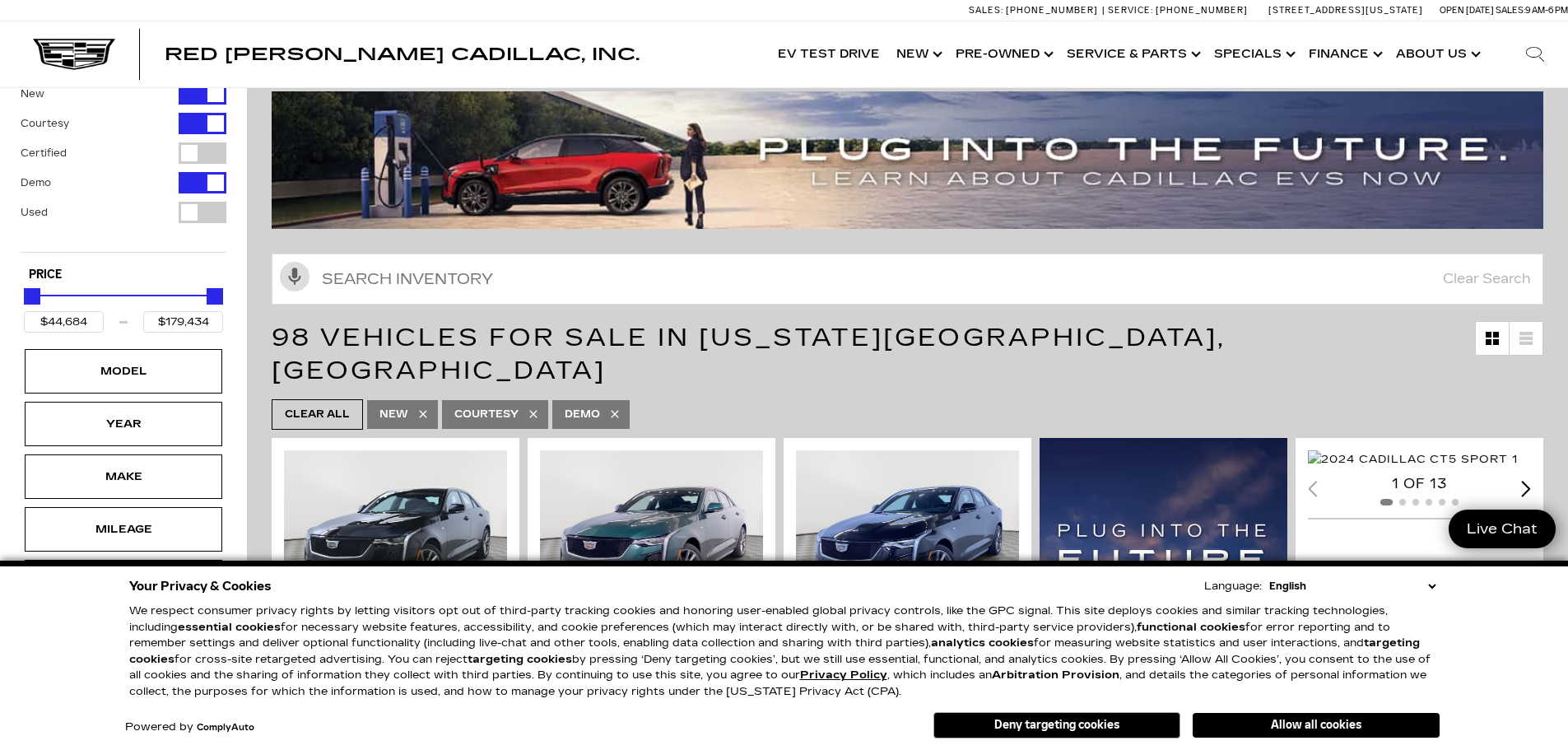
scroll to position [165, 0]
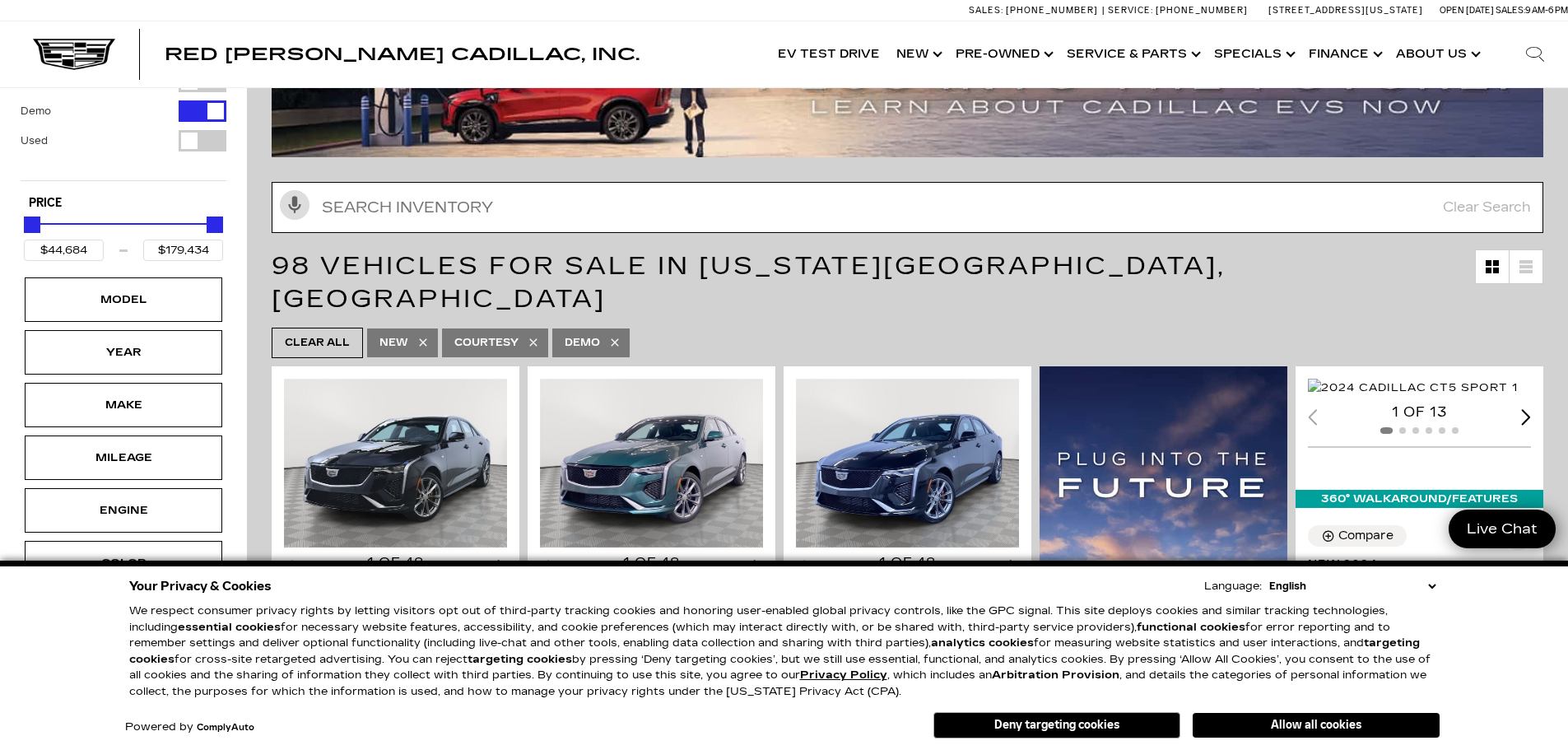
click at [417, 202] on input "text" at bounding box center [907, 207] width 1272 height 51
type input "escalade"
type input "$115,140"
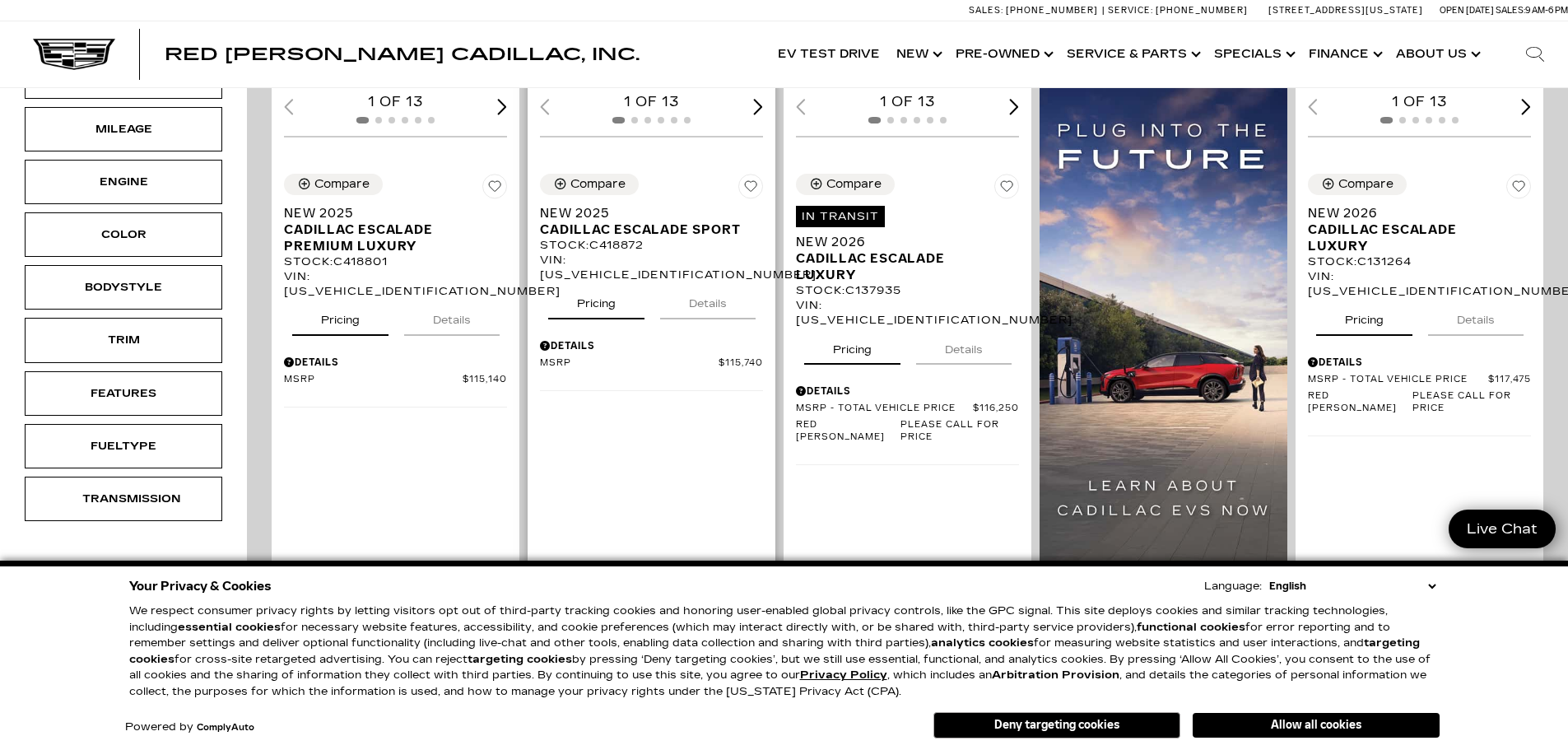
scroll to position [494, 0]
click at [717, 317] on button "Details" at bounding box center [708, 299] width 95 height 36
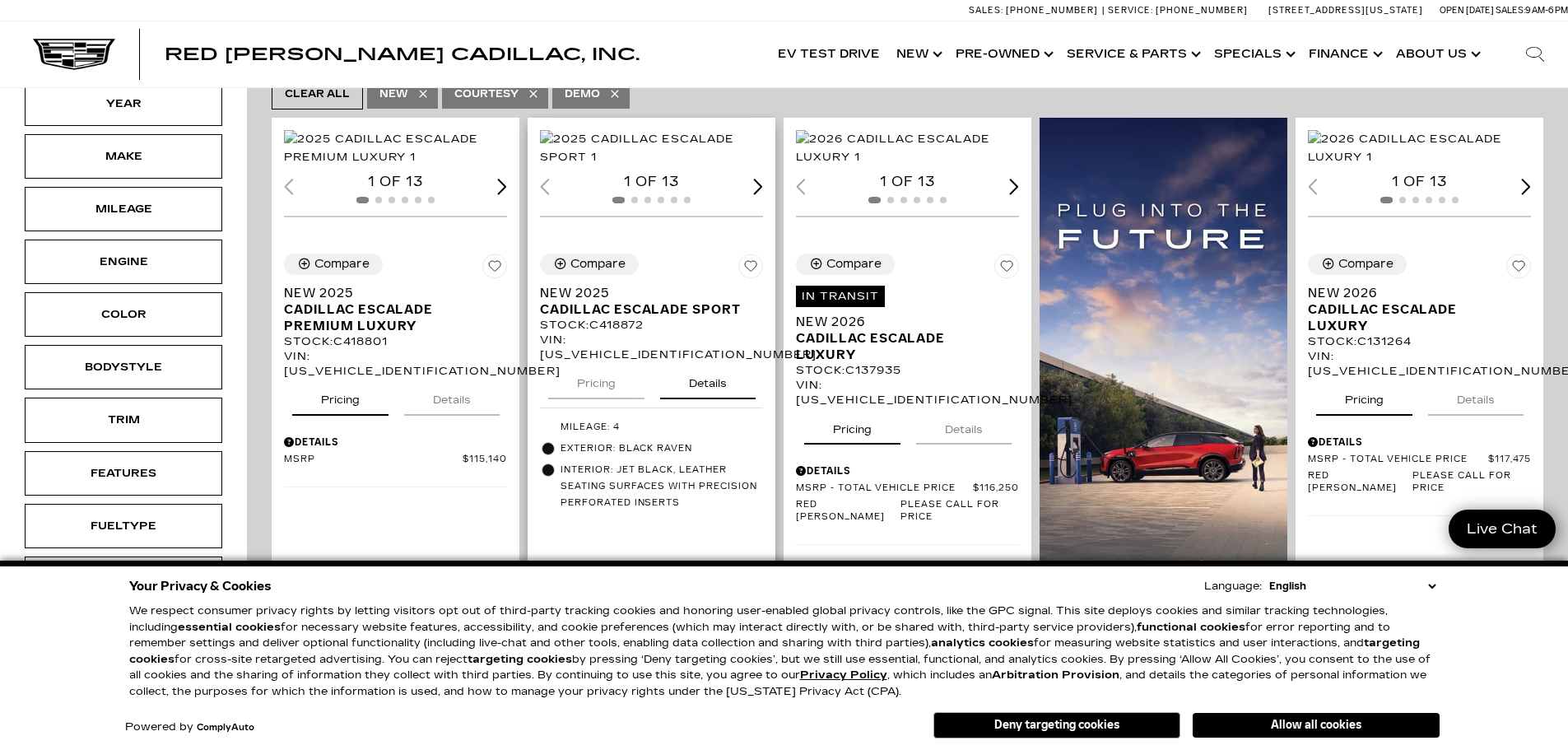
scroll to position [412, 0]
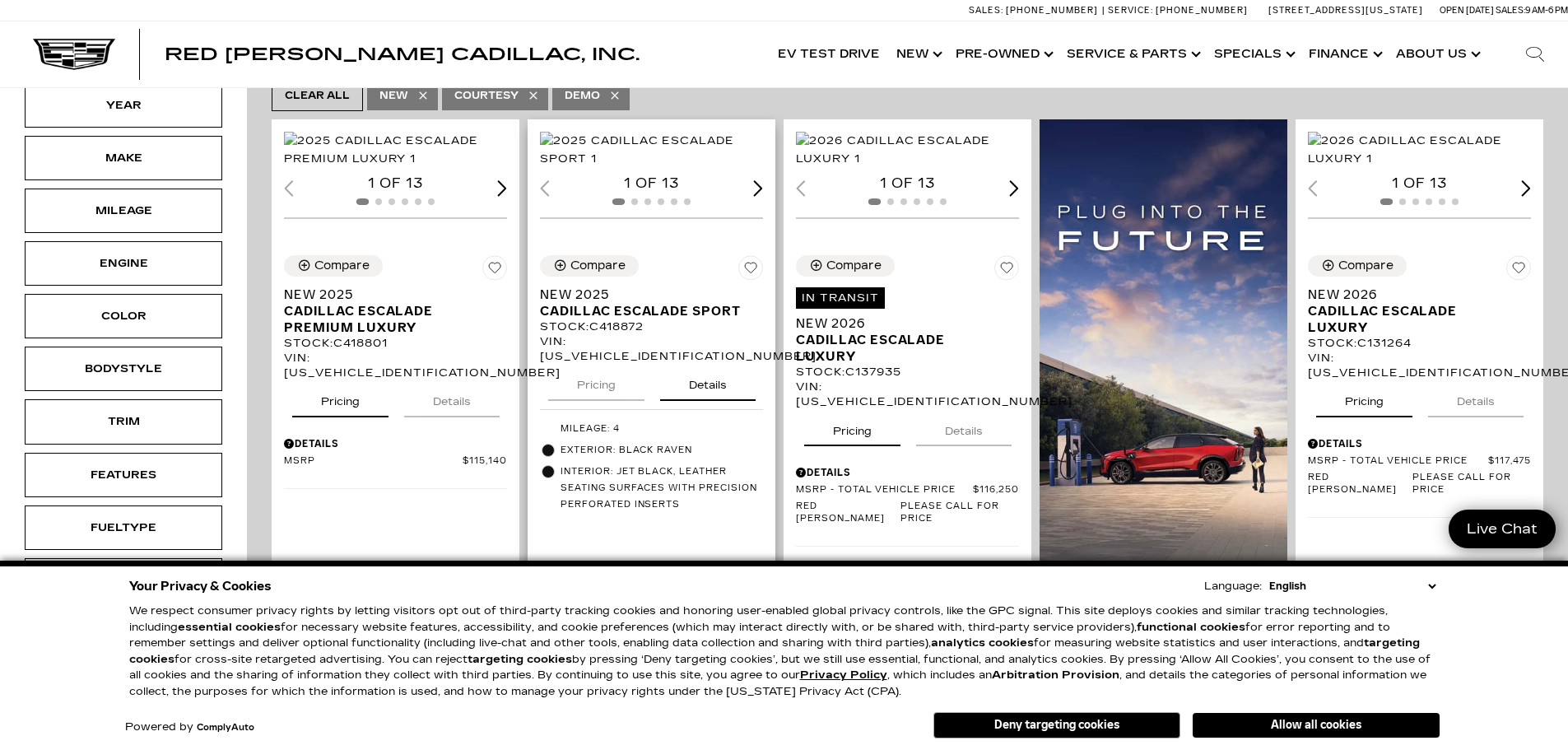
click at [646, 168] on img "1 / 2" at bounding box center [653, 150] width 226 height 36
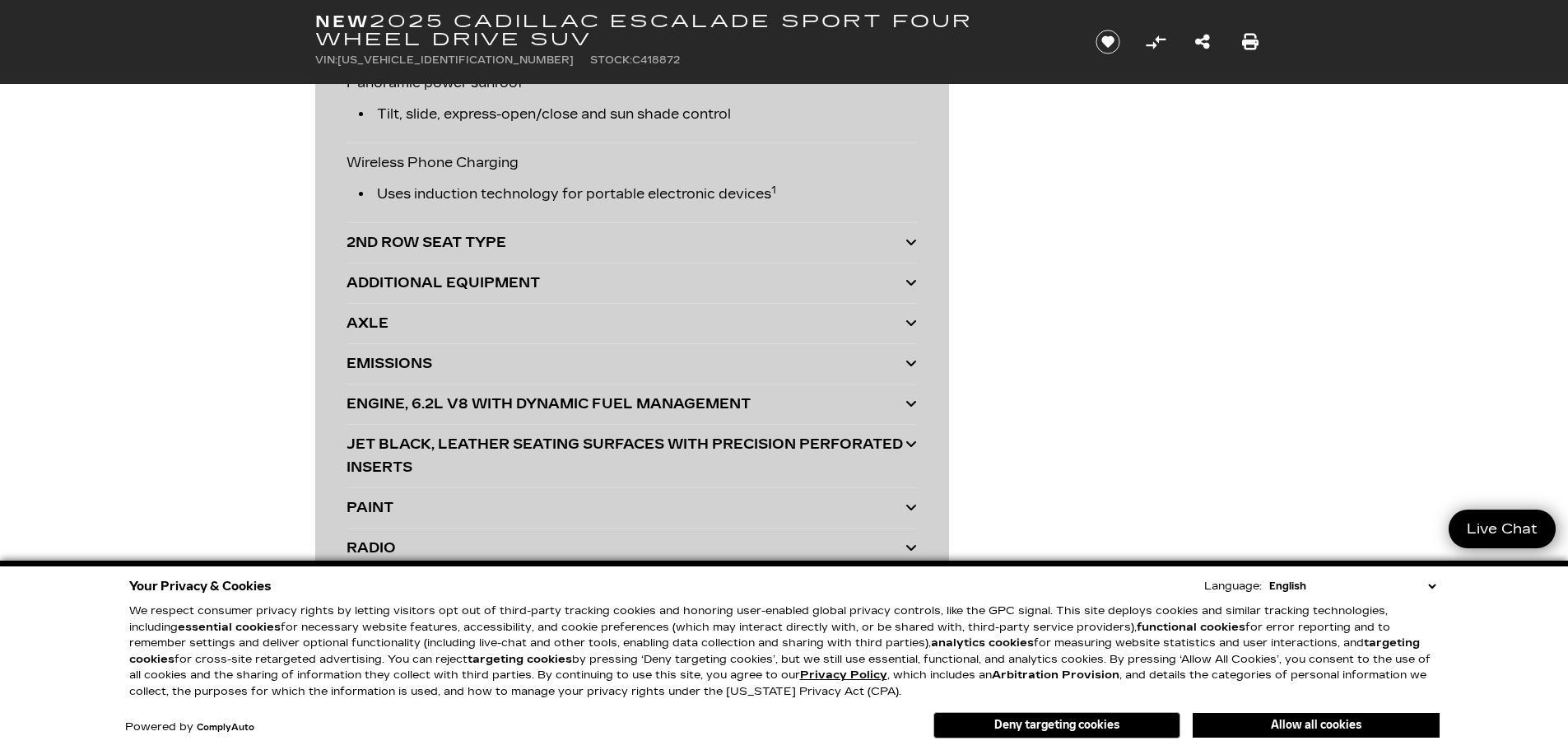
scroll to position [3788, 0]
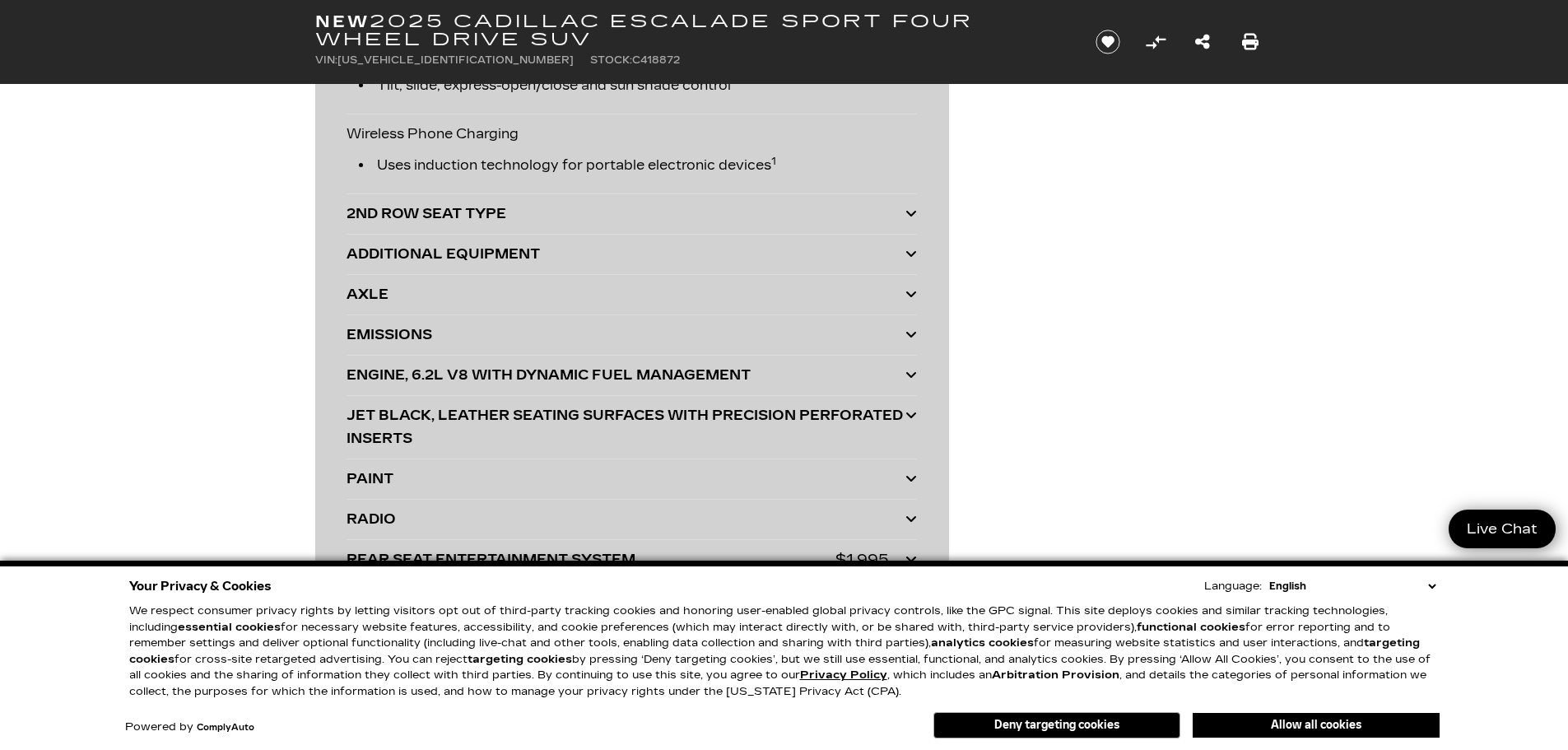
click at [912, 219] on icon at bounding box center [911, 213] width 12 height 13
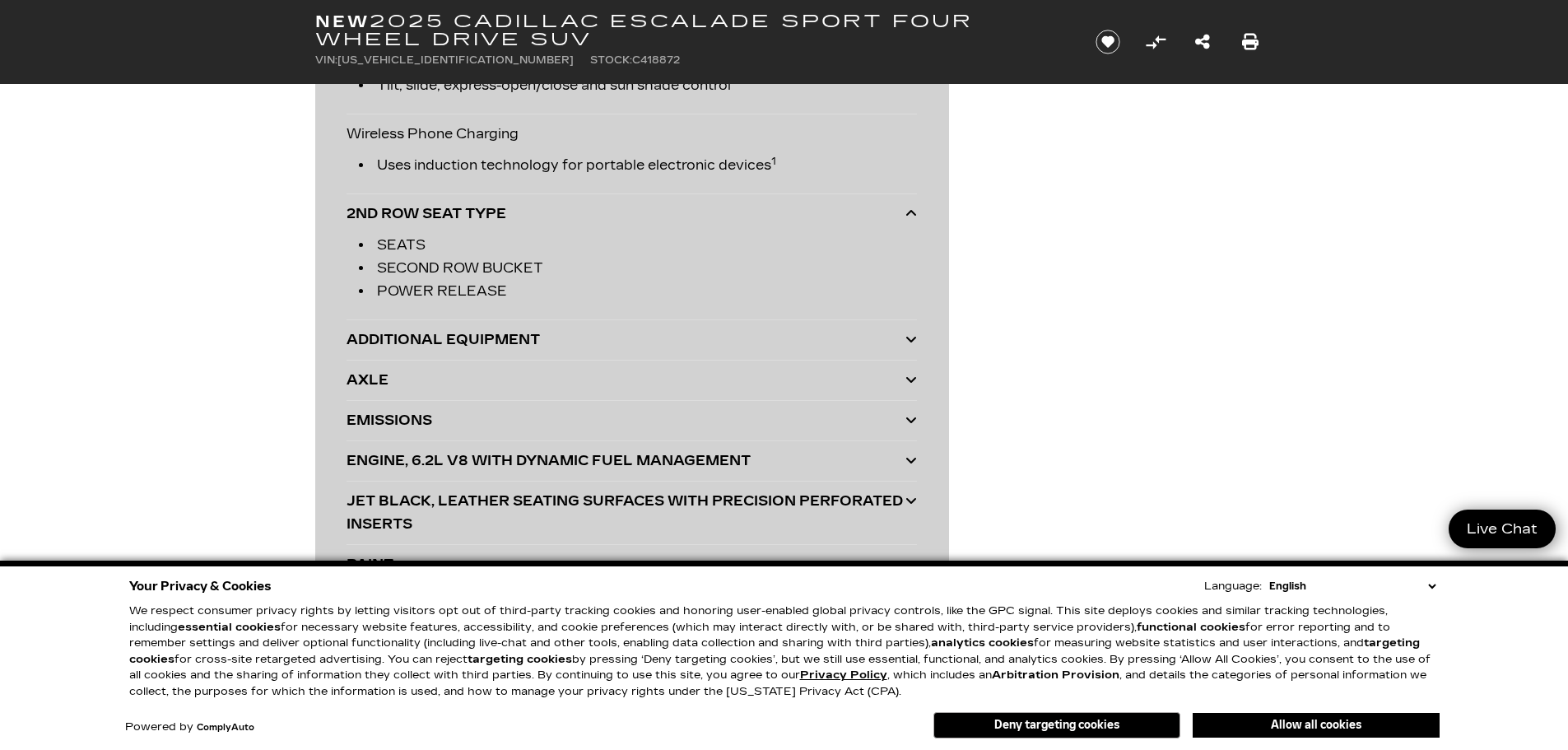
click at [908, 346] on icon at bounding box center [911, 339] width 12 height 13
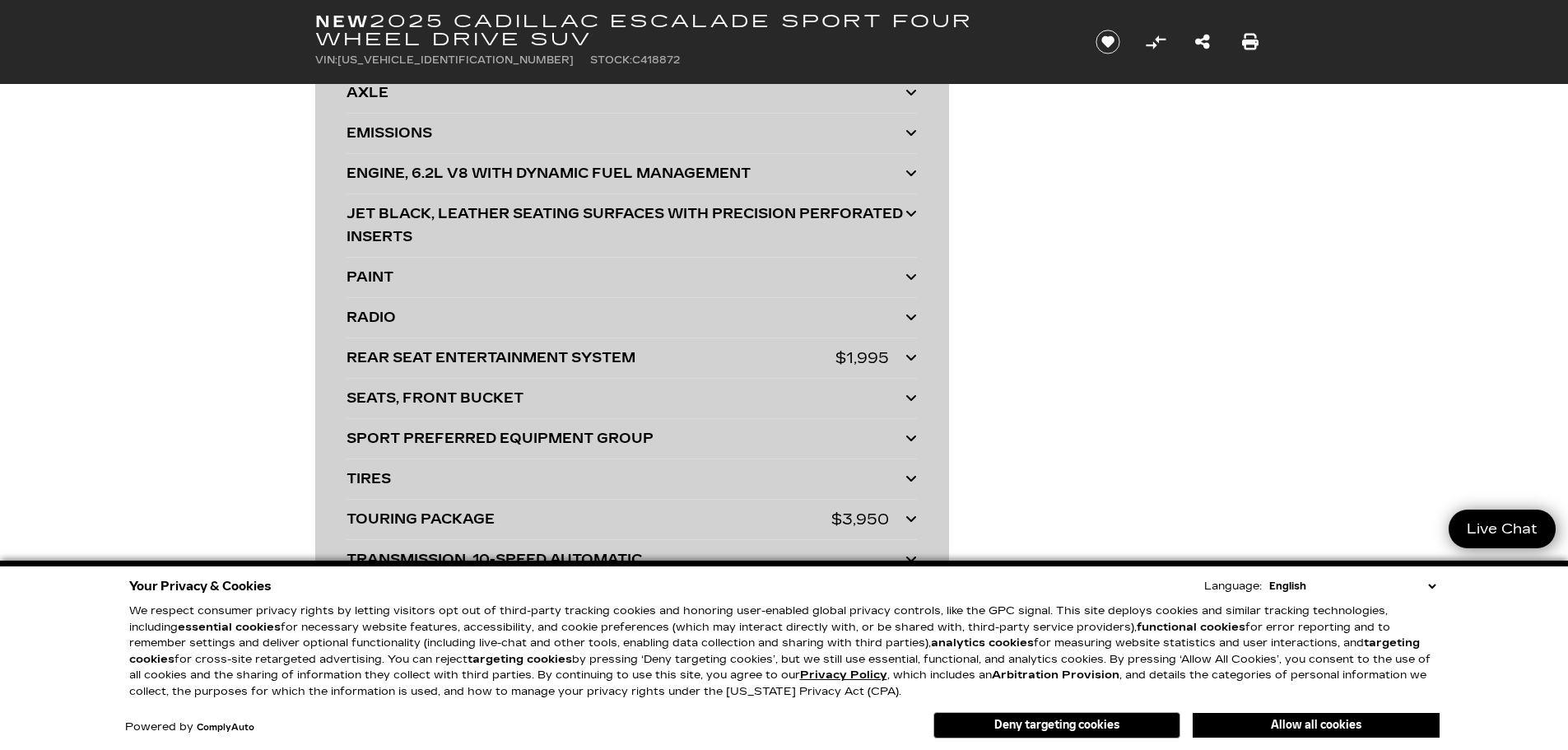
scroll to position [4281, 0]
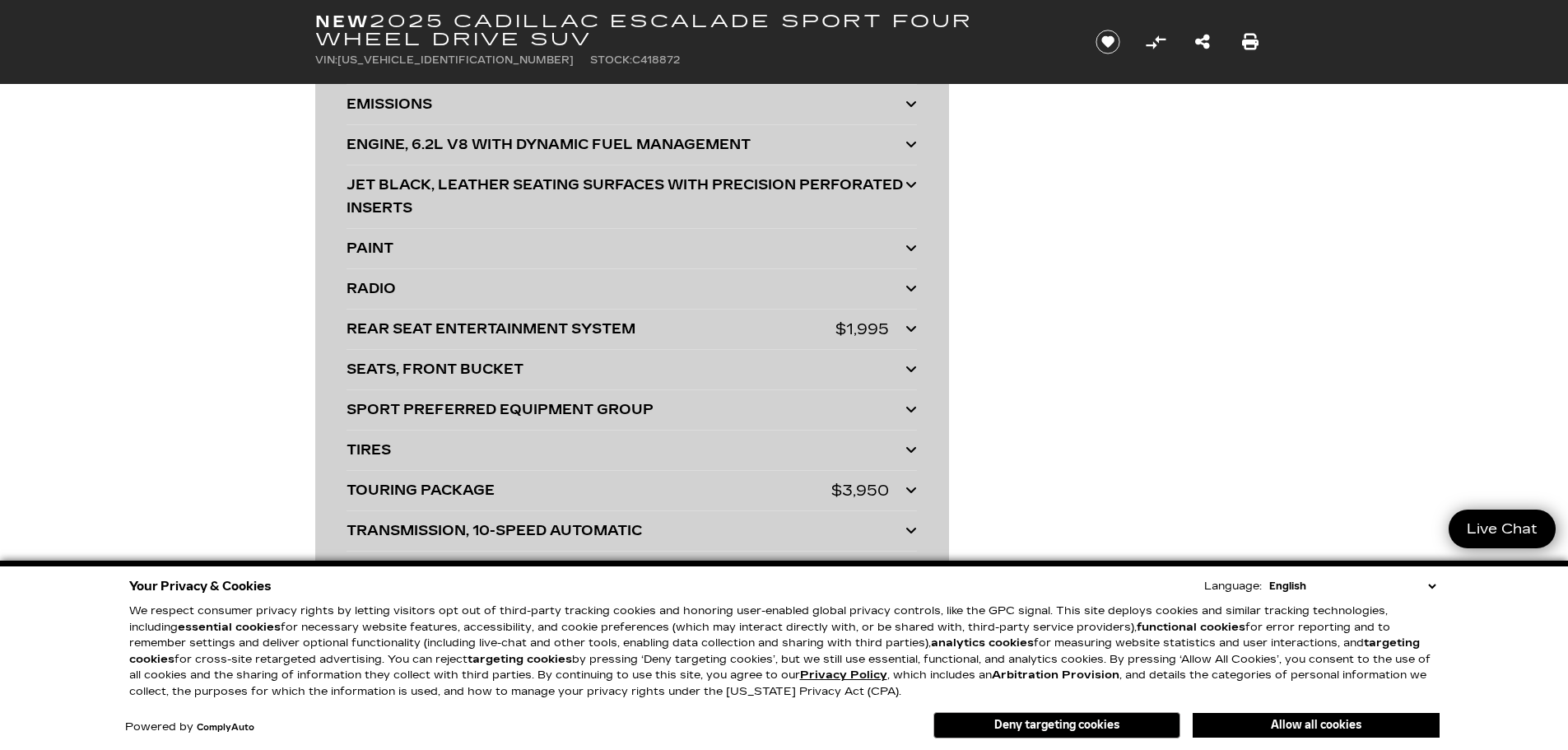
click at [914, 330] on icon at bounding box center [911, 328] width 12 height 13
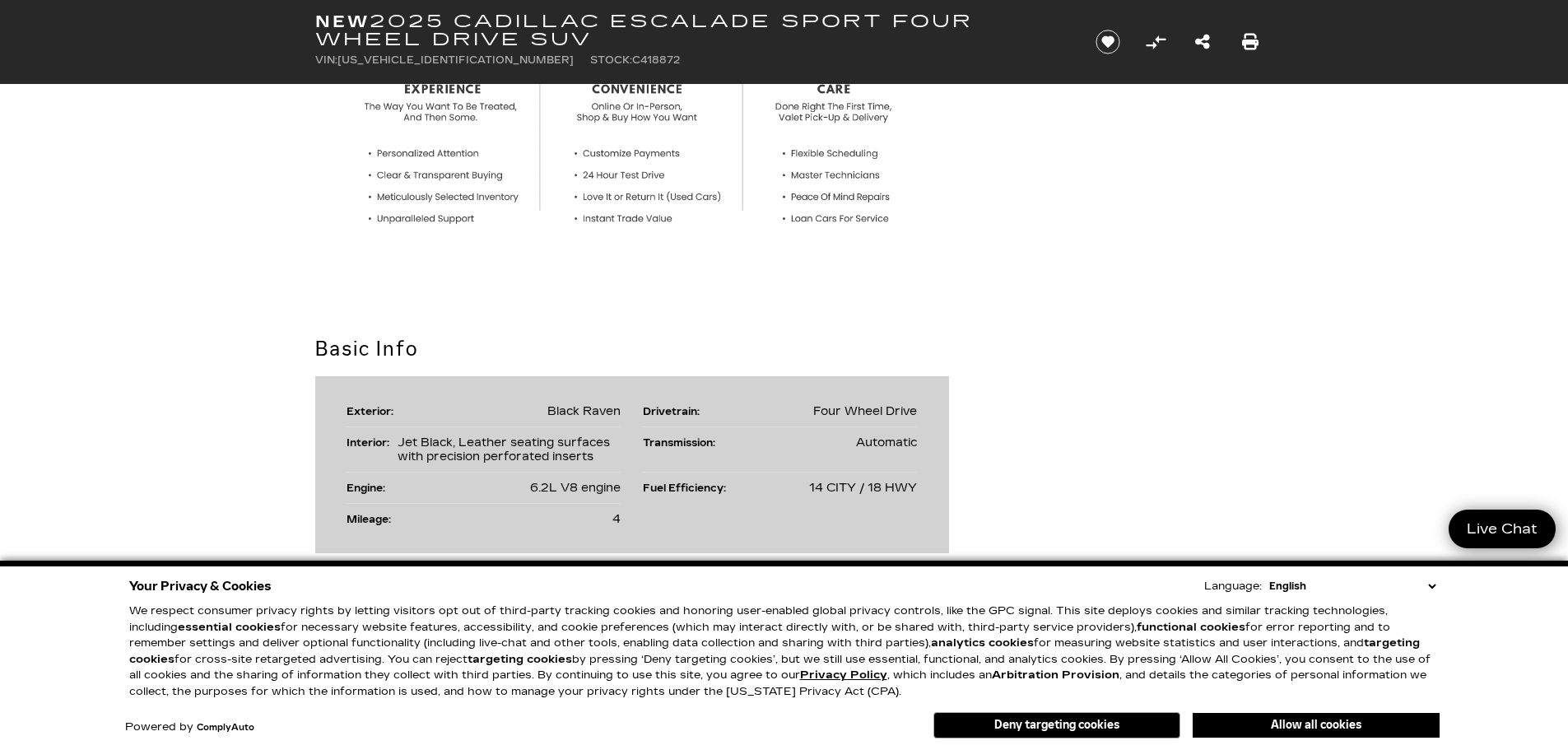
scroll to position [0, 0]
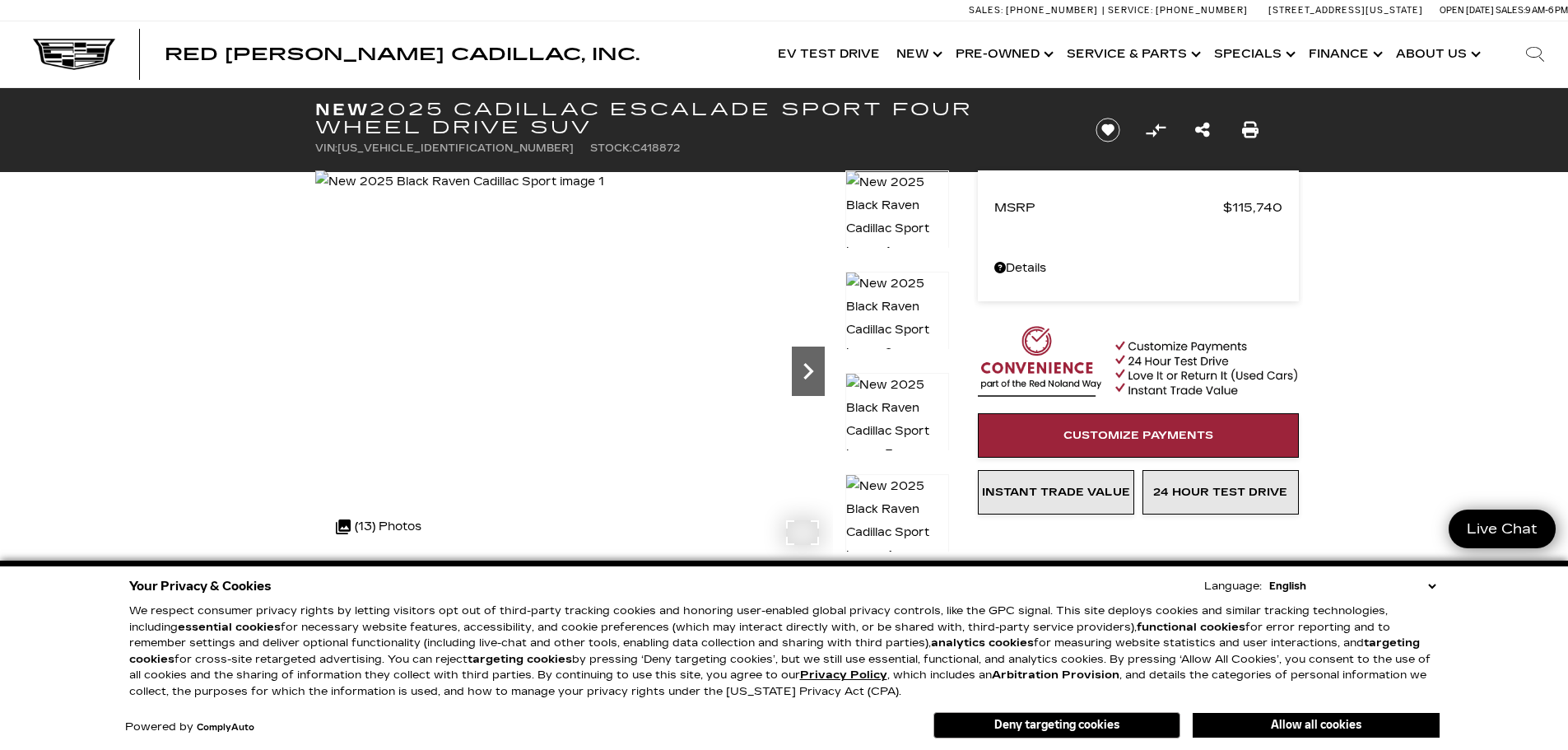
click at [806, 367] on icon "Next" at bounding box center [808, 371] width 33 height 33
click at [882, 392] on img at bounding box center [896, 420] width 103 height 94
click at [1510, 532] on span "Live Chat" at bounding box center [1502, 529] width 96 height 21
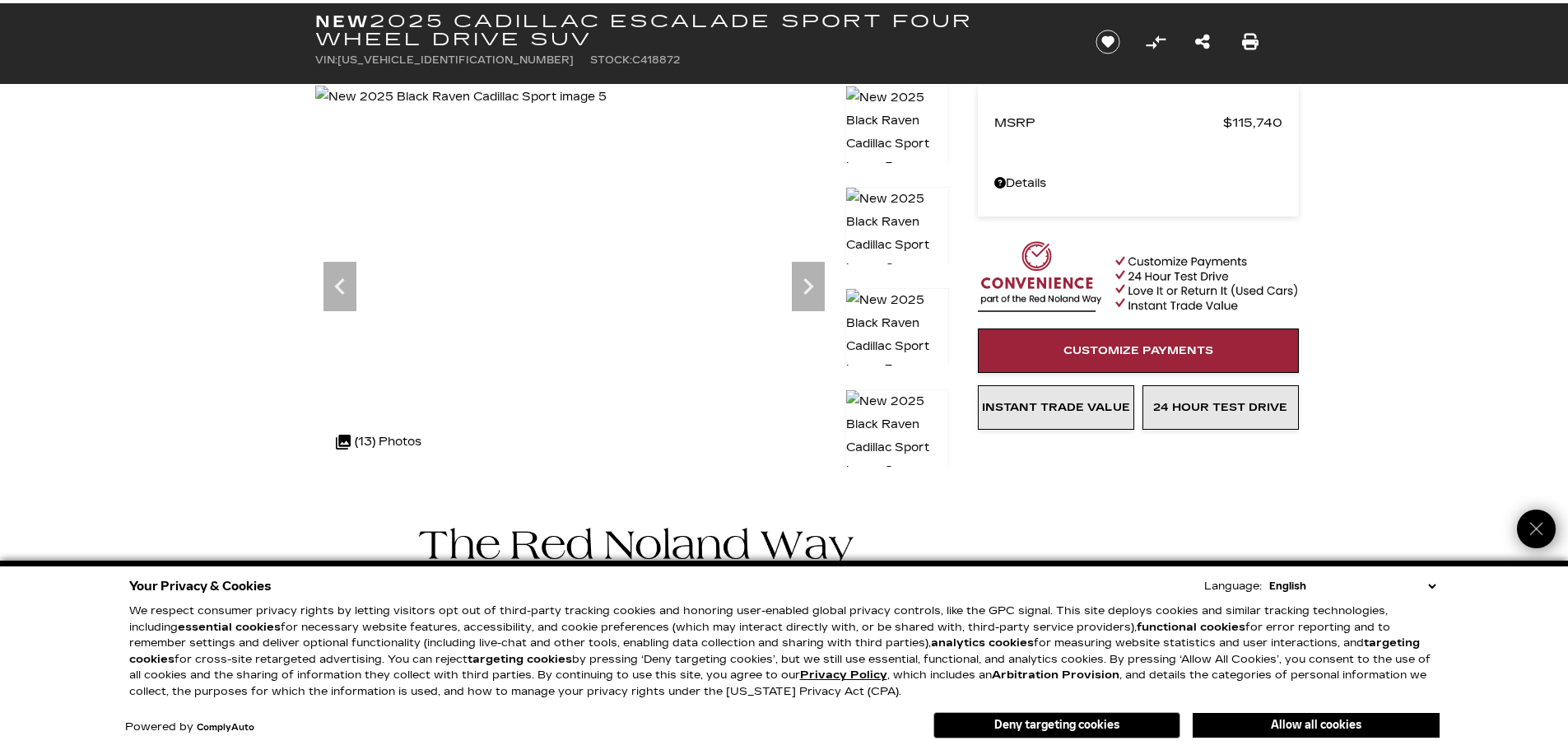
scroll to position [165, 0]
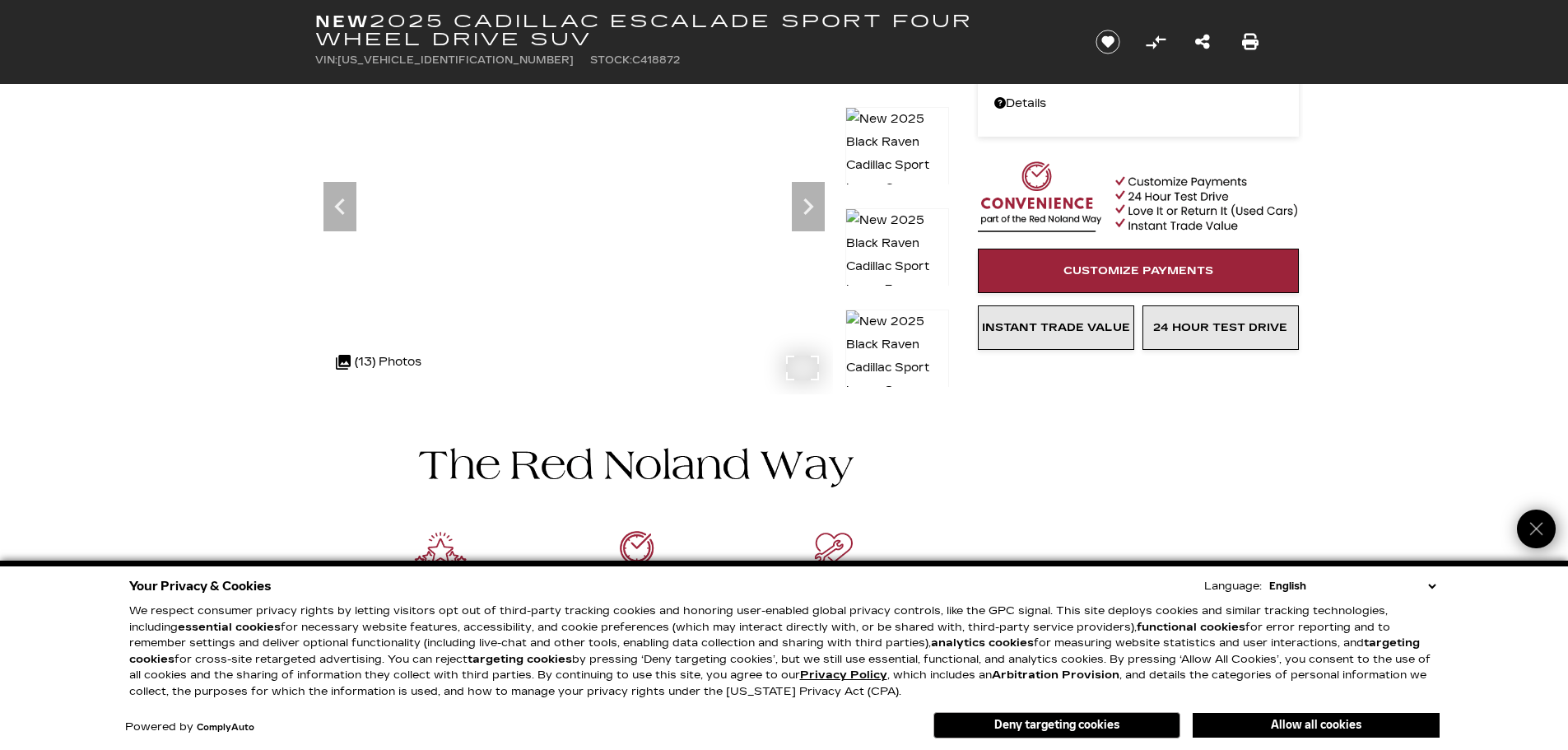
click at [664, 365] on div at bounding box center [575, 200] width 518 height 388
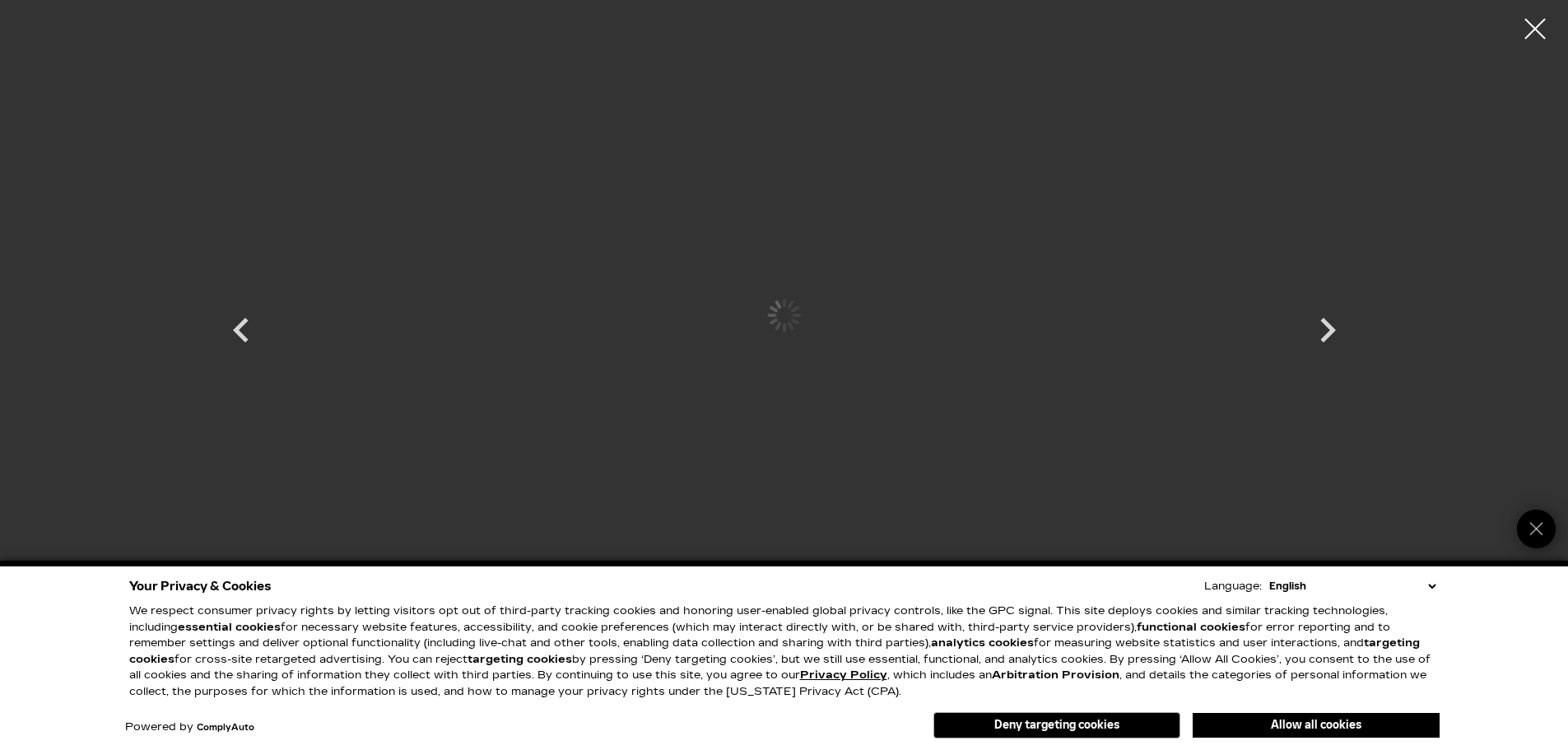
scroll to position [0, 0]
click at [134, 156] on div at bounding box center [784, 375] width 1568 height 750
click at [1532, 522] on icon "Close" at bounding box center [1537, 529] width 21 height 21
click at [1314, 328] on icon "Next" at bounding box center [1327, 330] width 49 height 49
click at [1316, 326] on icon "Next" at bounding box center [1327, 330] width 49 height 49
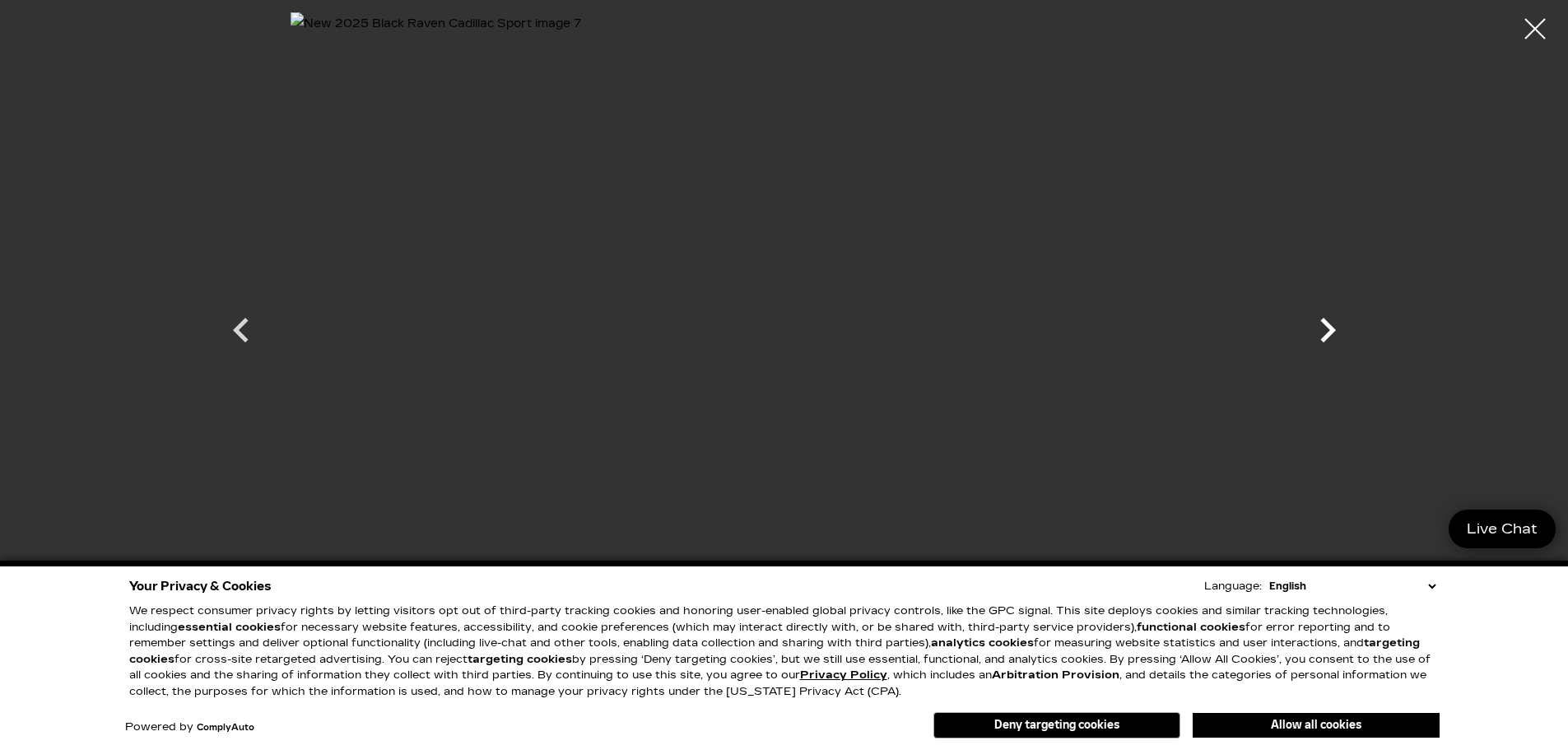
click at [1333, 332] on icon "Next" at bounding box center [1328, 329] width 15 height 24
click at [1332, 332] on icon "Next" at bounding box center [1328, 329] width 15 height 24
click at [241, 334] on icon "Previous" at bounding box center [240, 329] width 15 height 24
click at [1320, 336] on icon "Next" at bounding box center [1327, 330] width 49 height 49
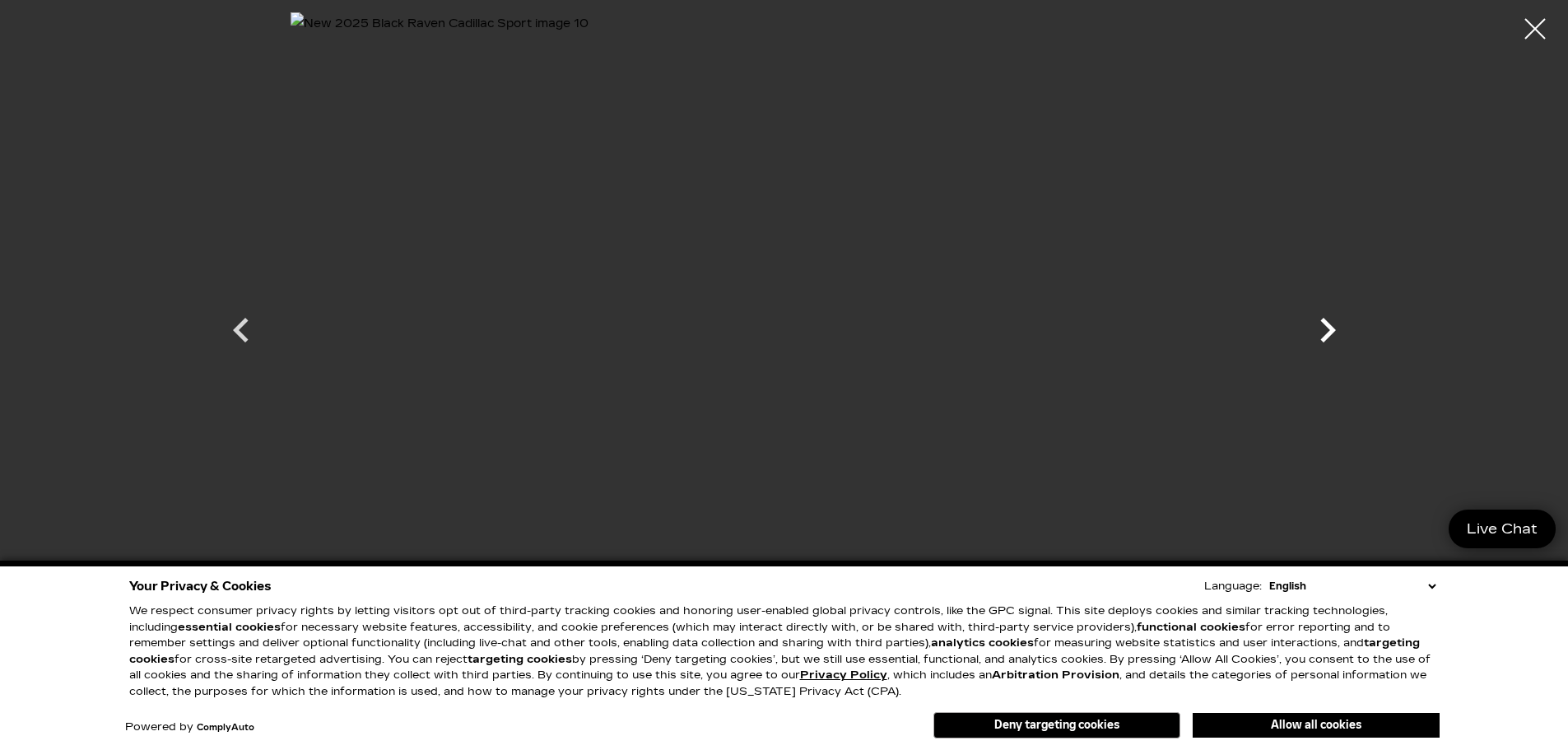
click at [1320, 336] on icon "Next" at bounding box center [1327, 330] width 49 height 49
click at [1532, 34] on div at bounding box center [1536, 29] width 44 height 44
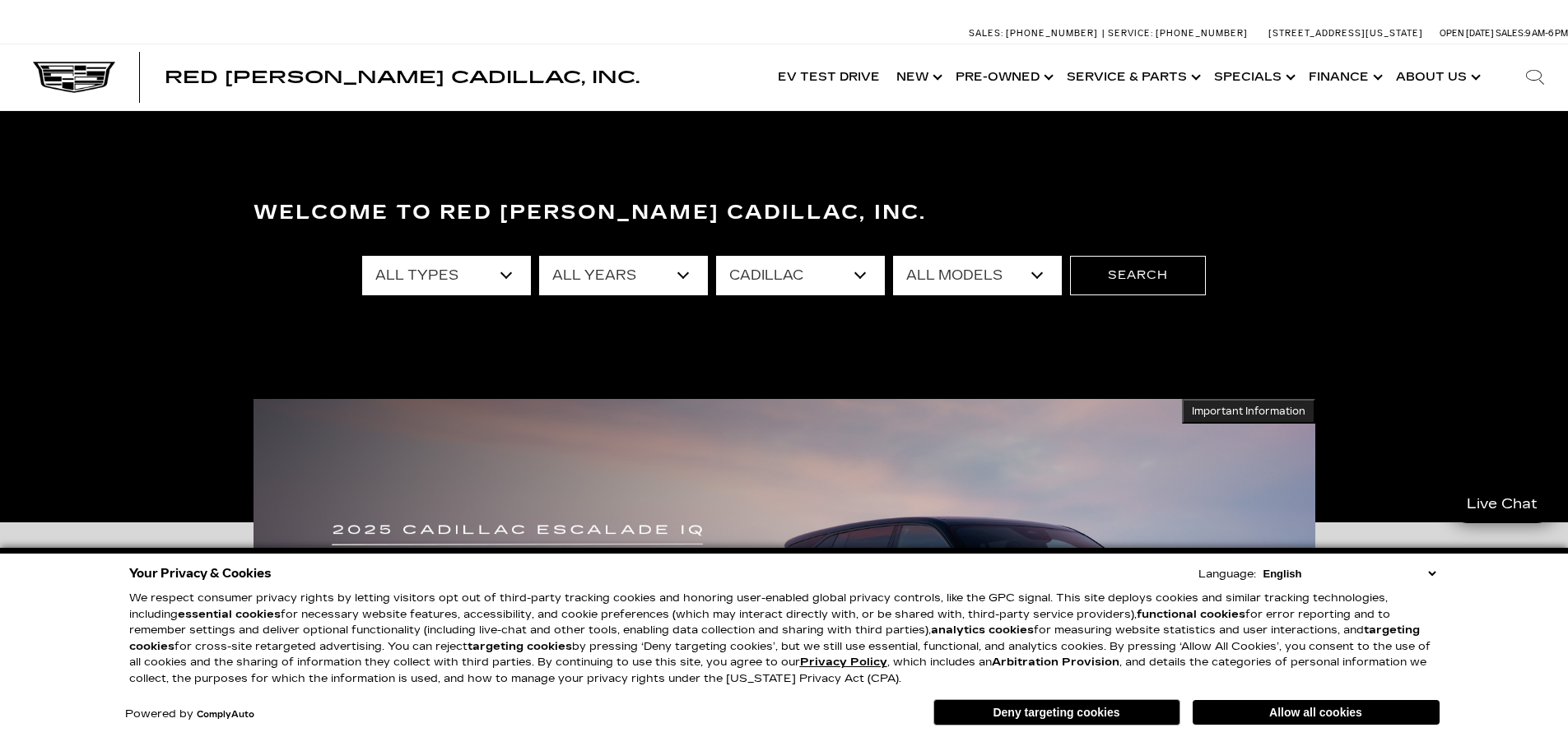
select select "Cadillac"
select select "Escalade"
click at [893, 256] on select "All Models CT4 CT5 Escalade Escalade ESV ESCALADE IQ ESCALADE IQL LYRIQ OPTIQ S…" at bounding box center [977, 276] width 169 height 40
click at [1137, 271] on button "Search" at bounding box center [1137, 276] width 136 height 40
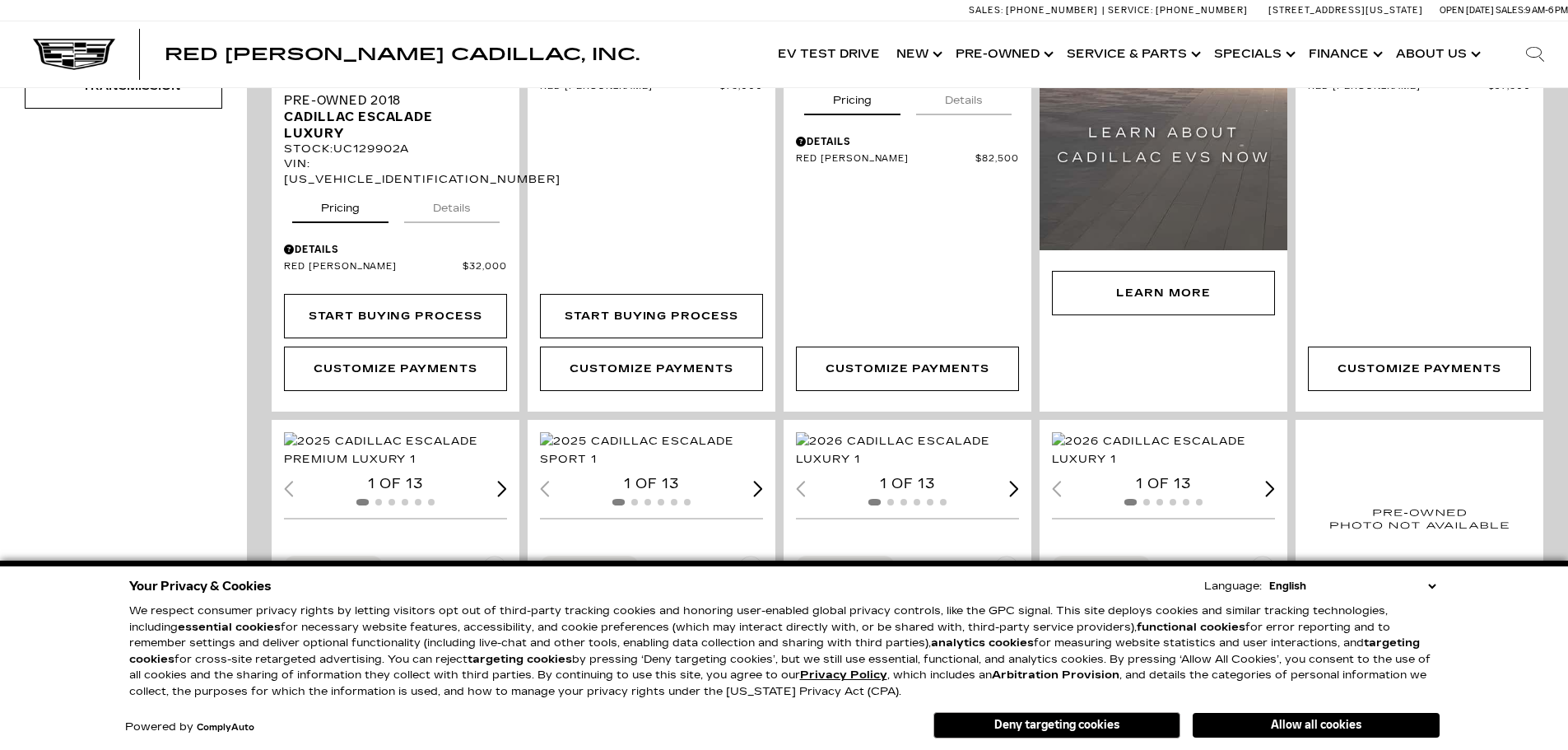
scroll to position [1070, 0]
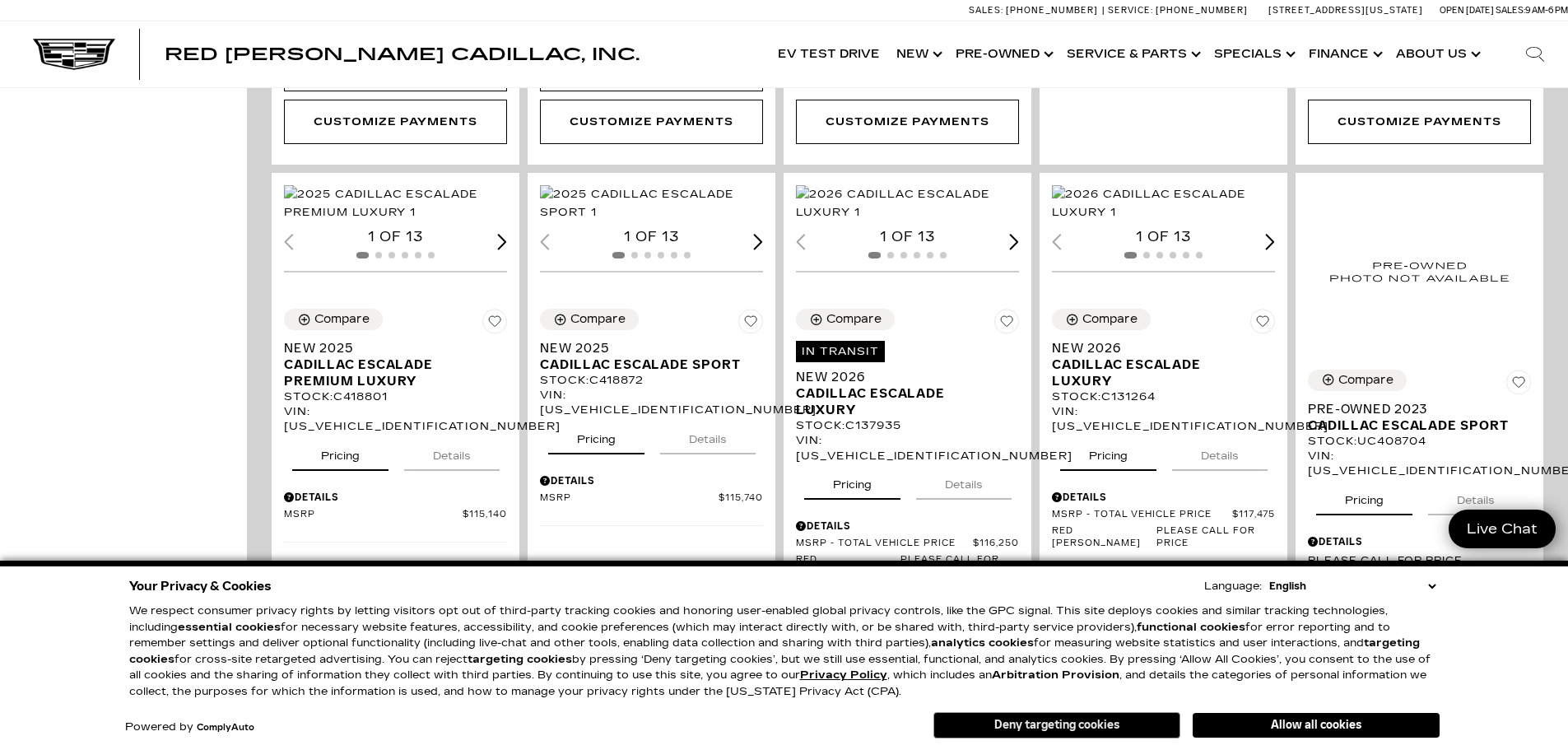
click at [1092, 719] on button "Deny targeting cookies" at bounding box center [1056, 725] width 247 height 26
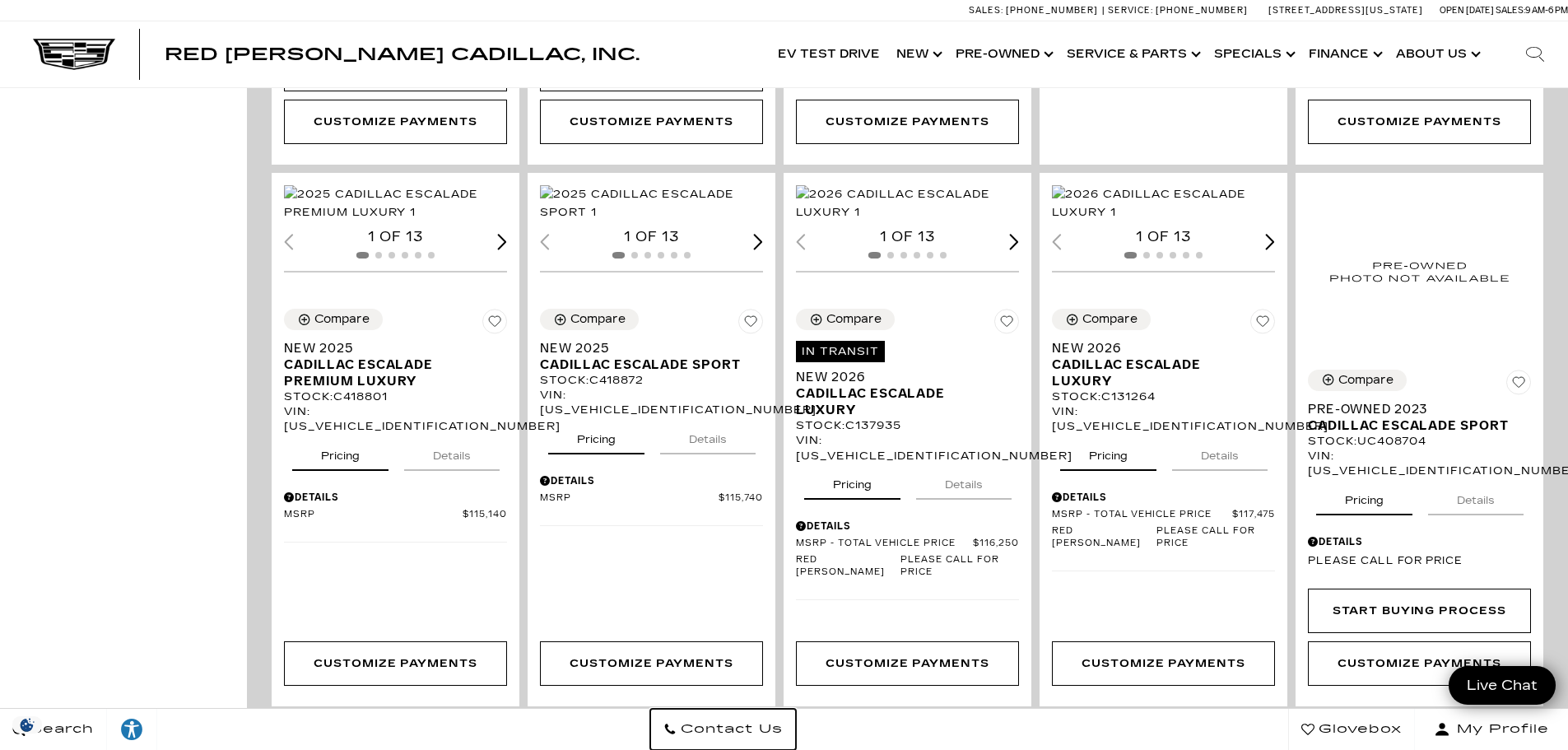
click at [783, 725] on span "Contact Us" at bounding box center [730, 729] width 106 height 23
click at [783, 723] on span "Contact Us" at bounding box center [730, 729] width 106 height 23
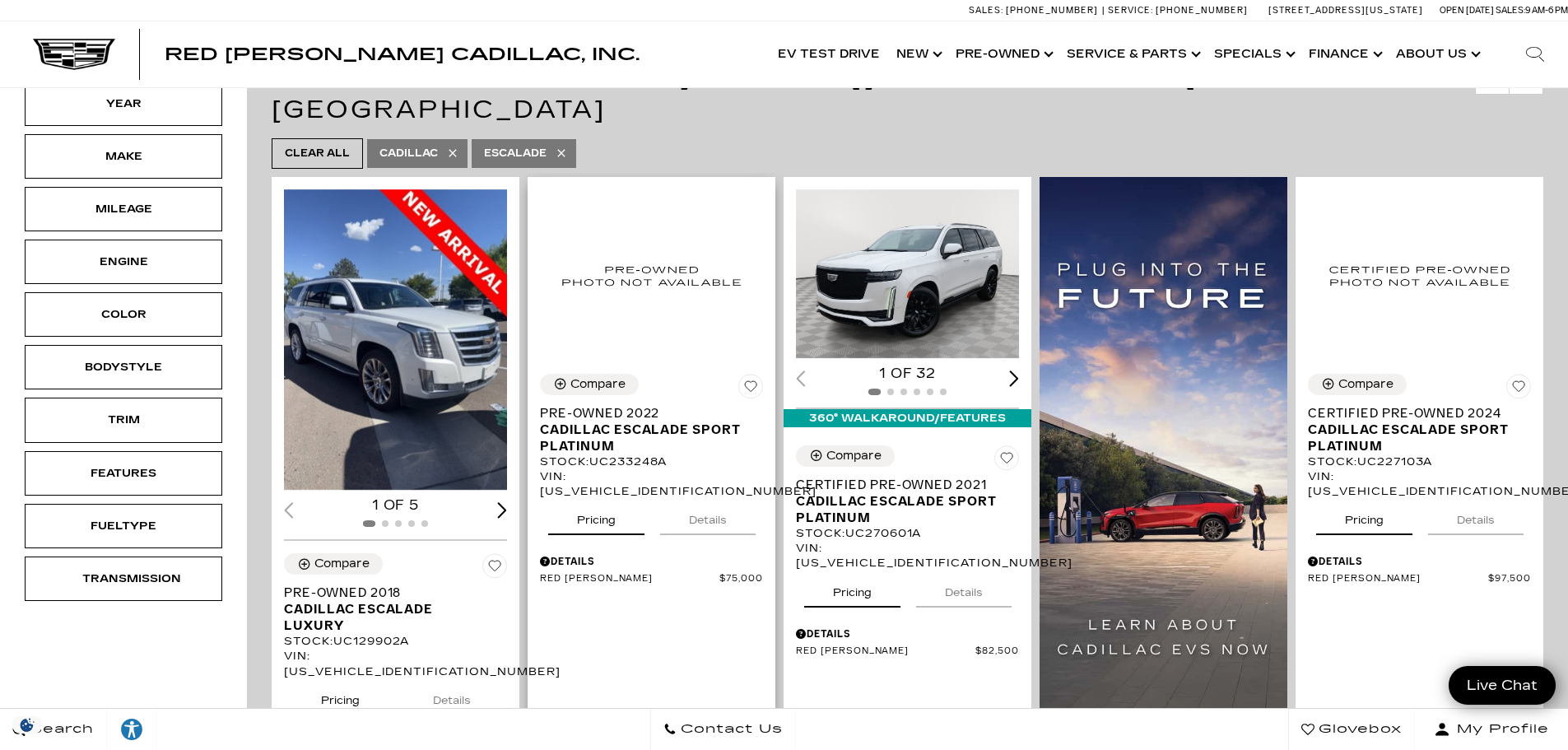
scroll to position [825, 0]
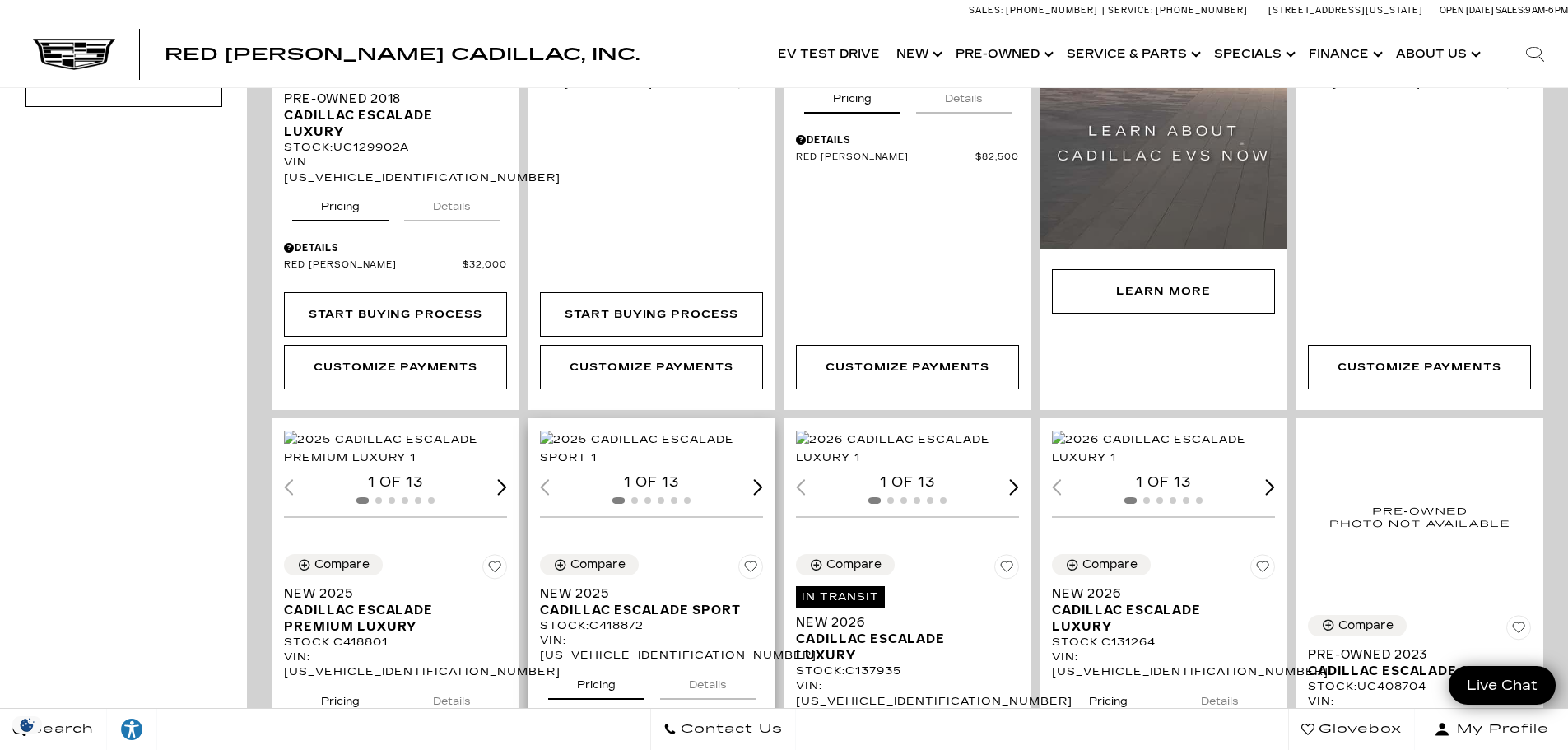
click at [694, 449] on img "1 / 2" at bounding box center [653, 449] width 226 height 36
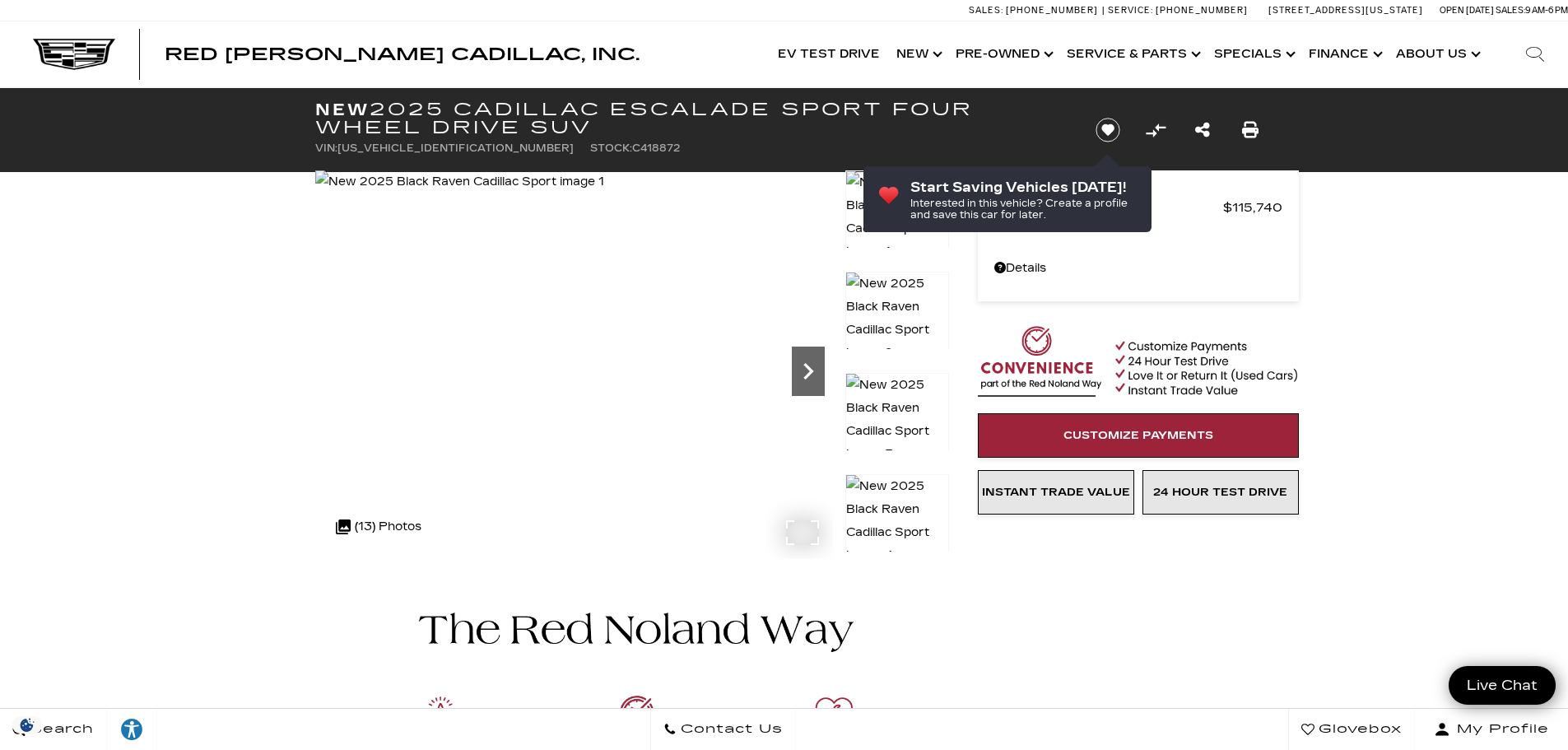
click at [806, 375] on icon "Next" at bounding box center [808, 371] width 33 height 33
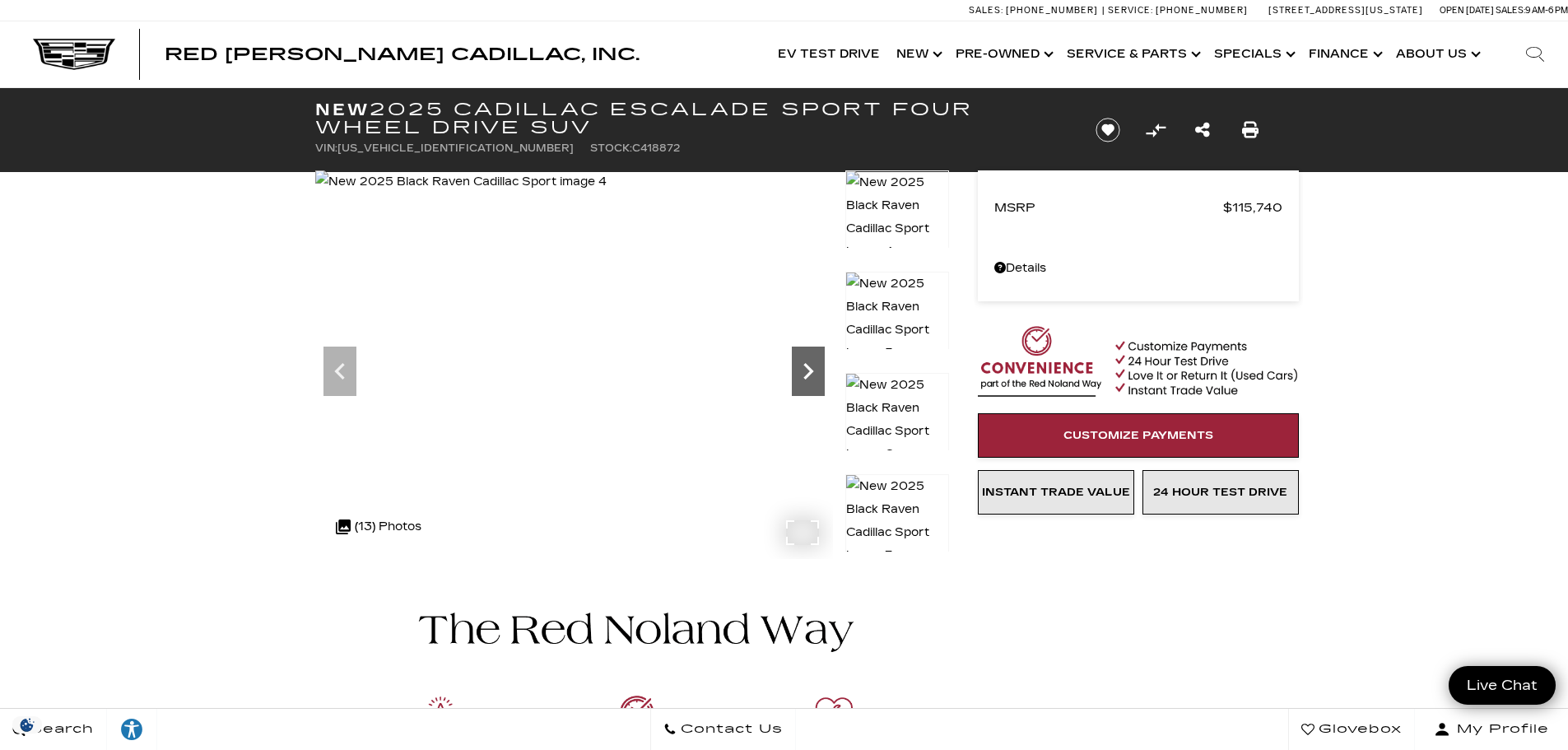
click at [806, 375] on icon "Next" at bounding box center [808, 371] width 33 height 33
click at [1501, 683] on span "Live Chat" at bounding box center [1502, 685] width 96 height 21
click at [1540, 692] on icon "Close" at bounding box center [1537, 685] width 21 height 21
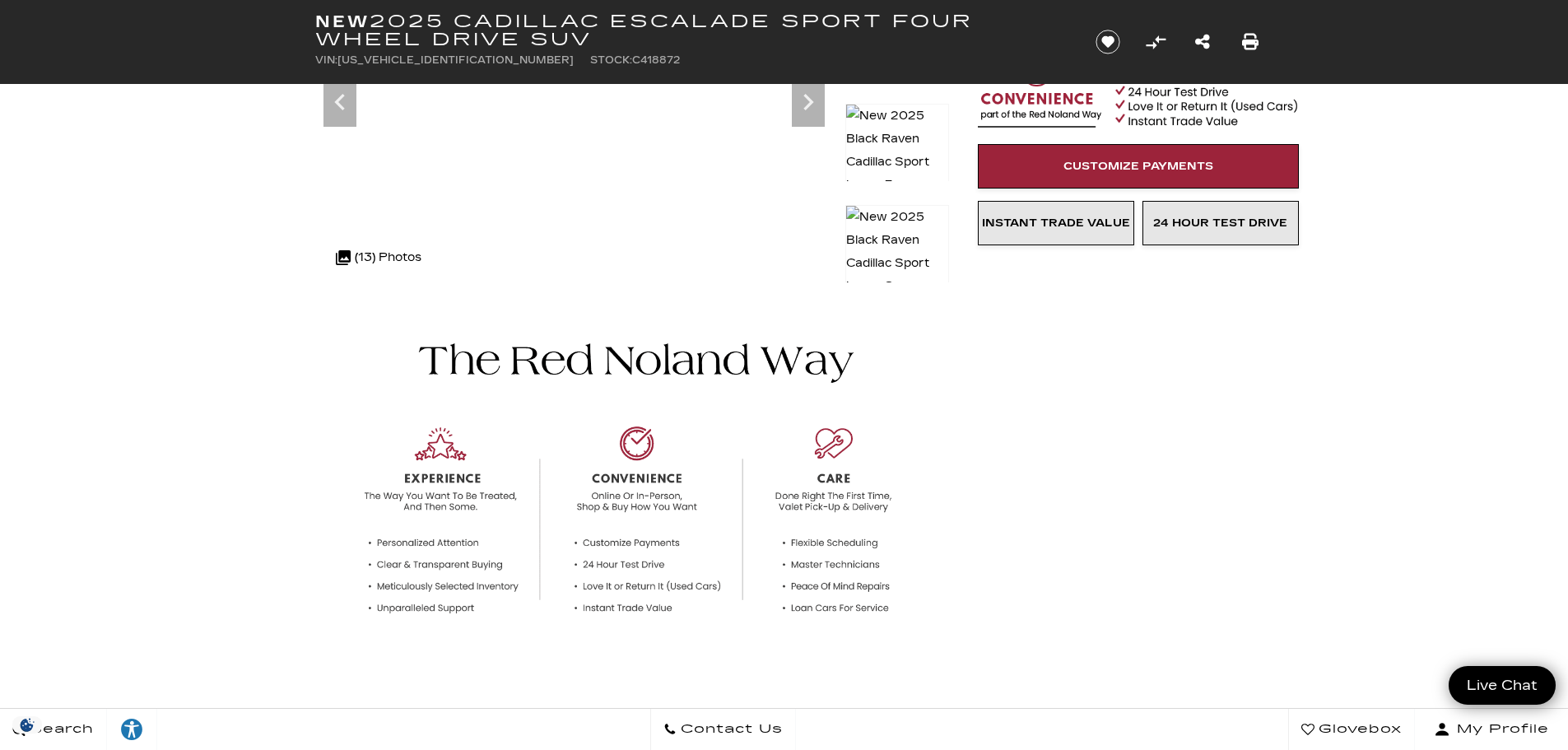
scroll to position [83, 0]
